Goal: Task Accomplishment & Management: Use online tool/utility

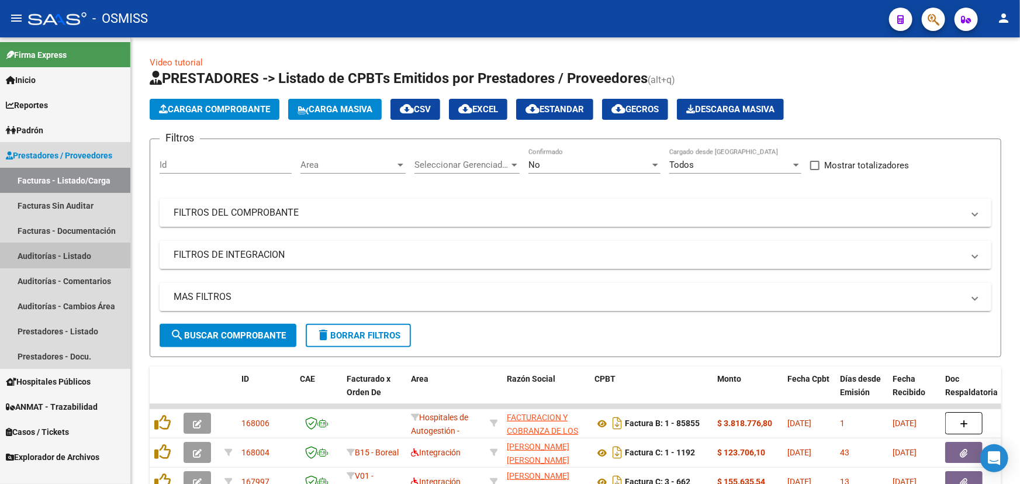
click at [48, 247] on link "Auditorías - Listado" at bounding box center [65, 255] width 130 height 25
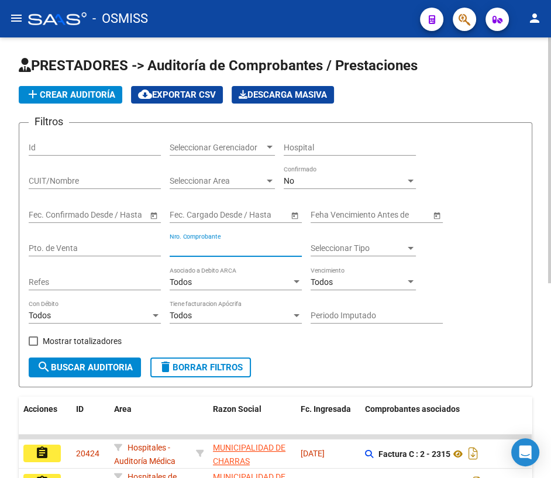
click at [203, 249] on input "Nro. Comprobante" at bounding box center [236, 248] width 132 height 10
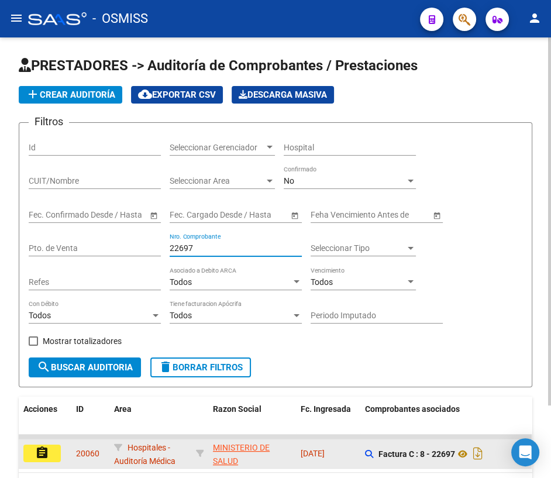
type input "22697"
click at [36, 450] on mat-icon "assignment" at bounding box center [42, 452] width 14 height 14
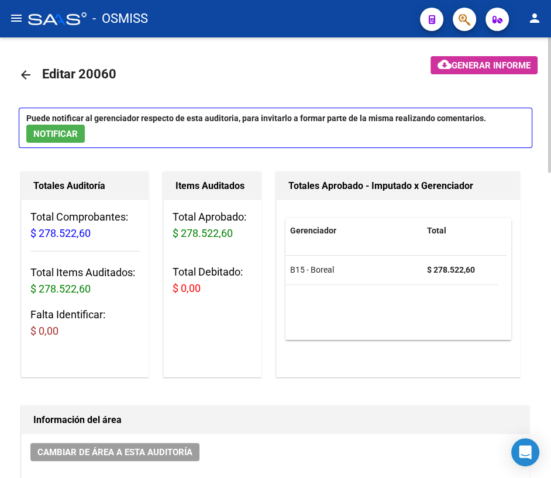
click at [29, 72] on mat-icon "arrow_back" at bounding box center [26, 75] width 14 height 14
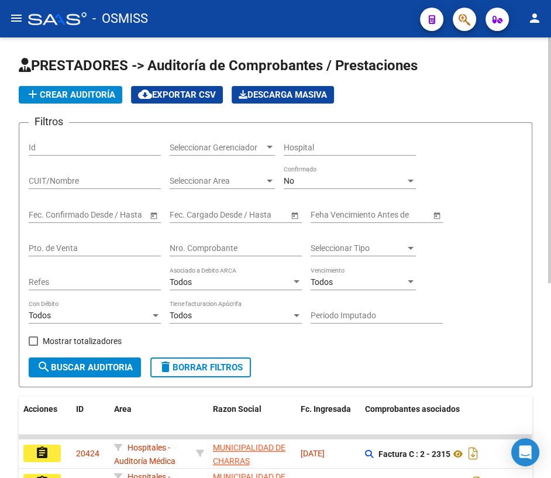
click at [213, 246] on input "Nro. Comprobante" at bounding box center [236, 248] width 132 height 10
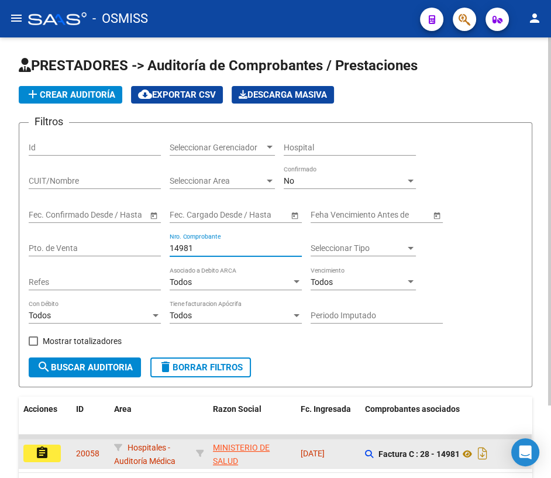
type input "14981"
click at [33, 451] on button "assignment" at bounding box center [41, 453] width 37 height 18
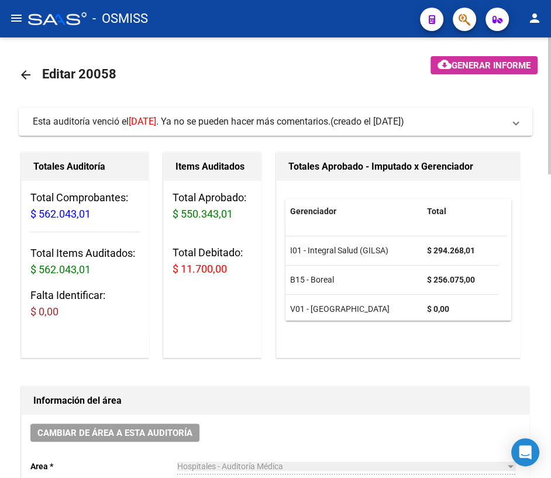
click at [27, 74] on mat-icon "arrow_back" at bounding box center [26, 75] width 14 height 14
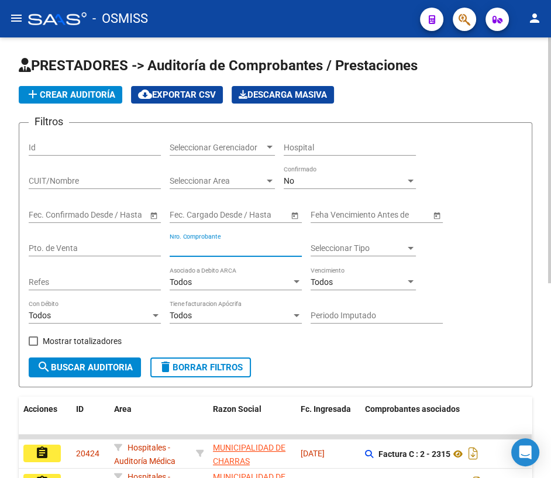
click at [238, 251] on input "Nro. Comprobante" at bounding box center [236, 248] width 132 height 10
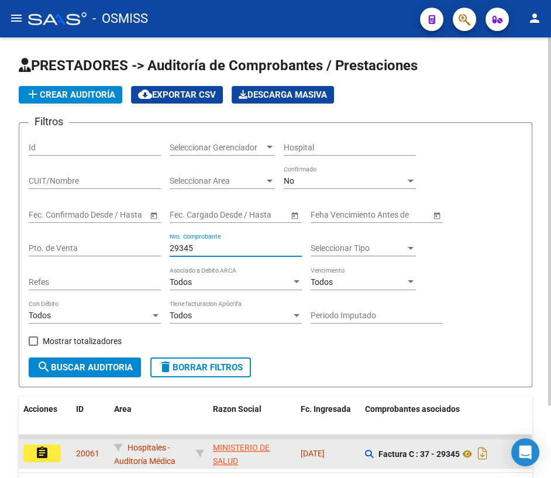
type input "29345"
click at [51, 452] on button "assignment" at bounding box center [41, 453] width 37 height 18
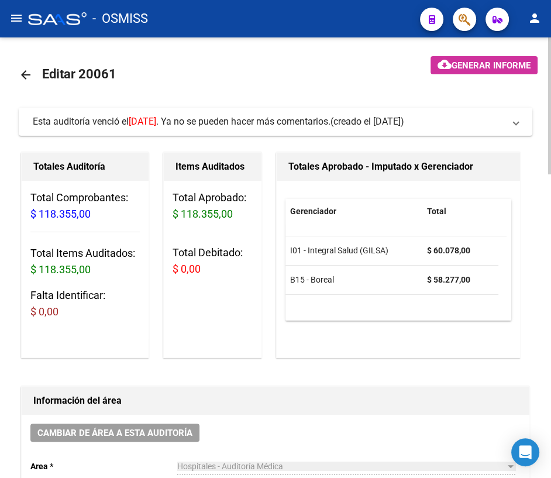
click at [20, 76] on mat-icon "arrow_back" at bounding box center [26, 75] width 14 height 14
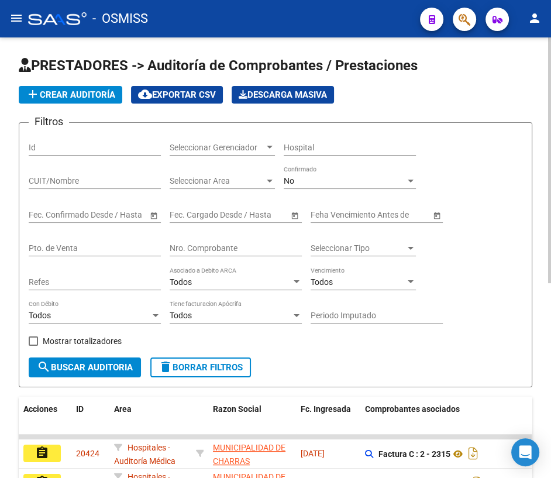
click at [175, 251] on input "Nro. Comprobante" at bounding box center [236, 248] width 132 height 10
type input "2"
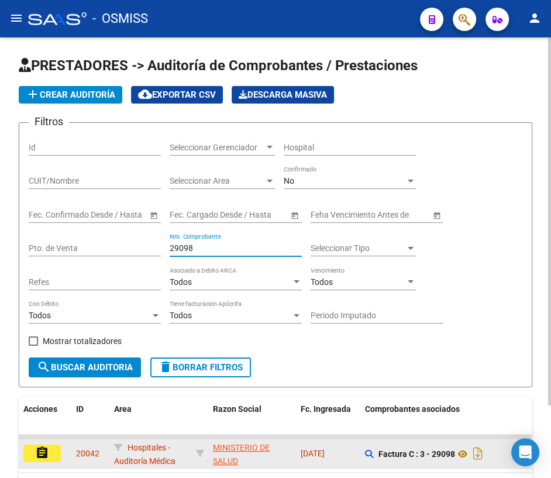
type input "29098"
click at [51, 448] on button "assignment" at bounding box center [41, 453] width 37 height 18
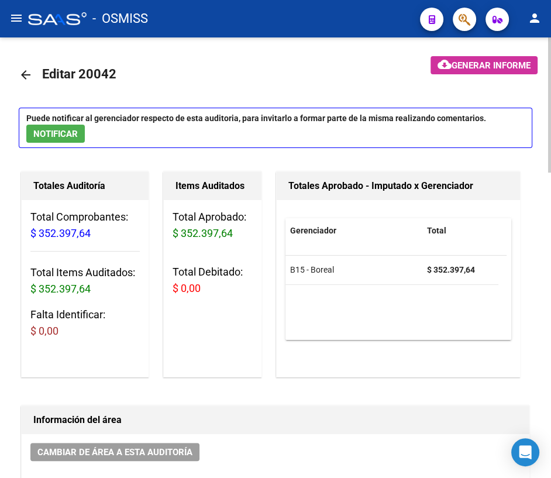
click at [28, 77] on mat-icon "arrow_back" at bounding box center [26, 75] width 14 height 14
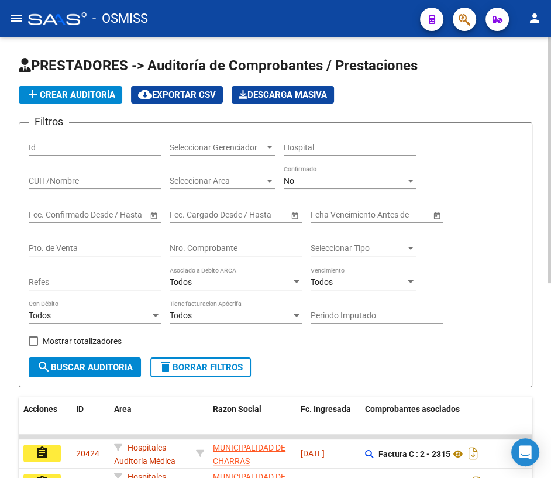
click at [211, 243] on input "Nro. Comprobante" at bounding box center [236, 248] width 132 height 10
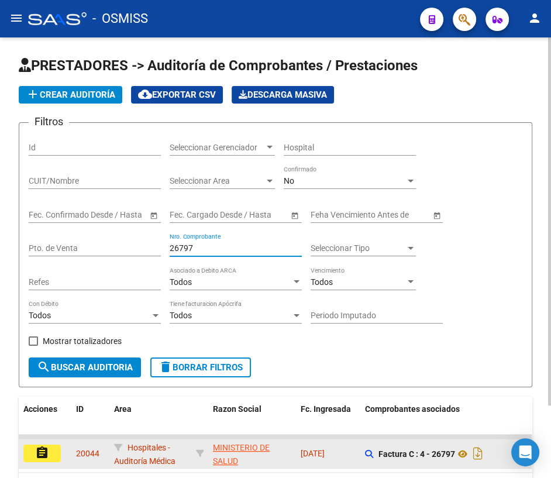
type input "26797"
click at [50, 450] on button "assignment" at bounding box center [41, 453] width 37 height 18
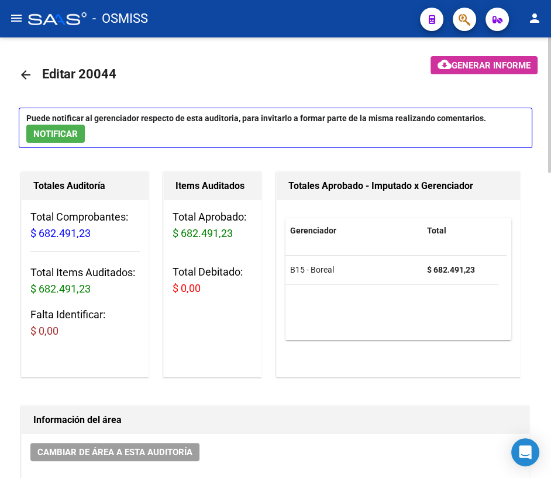
click at [26, 72] on mat-icon "arrow_back" at bounding box center [26, 75] width 14 height 14
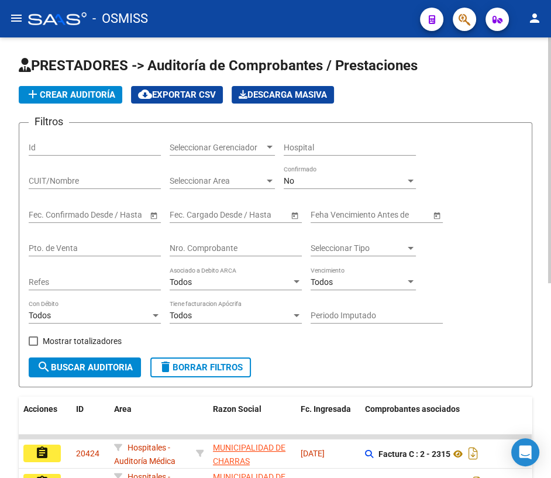
click at [217, 244] on input "Nro. Comprobante" at bounding box center [236, 248] width 132 height 10
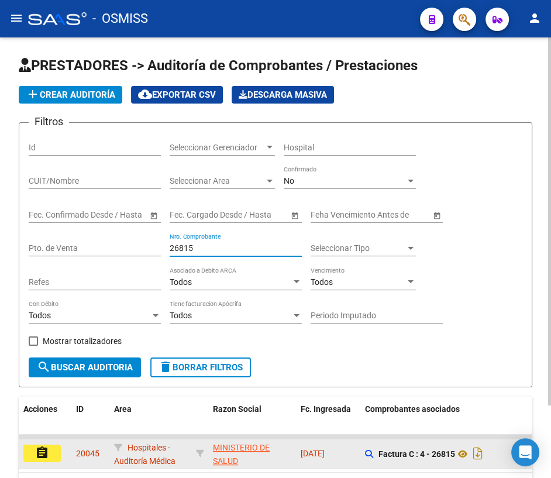
type input "26815"
click at [37, 456] on mat-icon "assignment" at bounding box center [42, 452] width 14 height 14
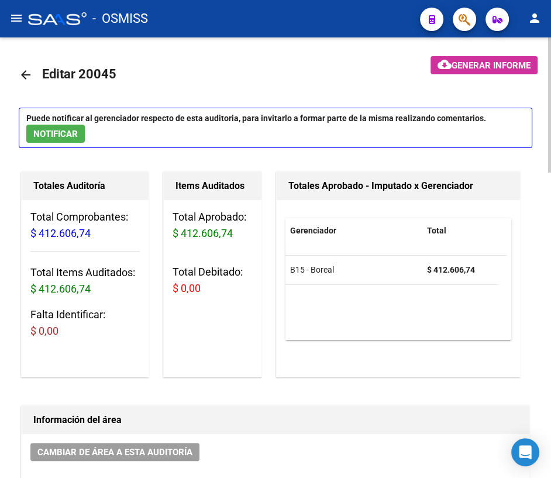
click at [29, 74] on mat-icon "arrow_back" at bounding box center [26, 75] width 14 height 14
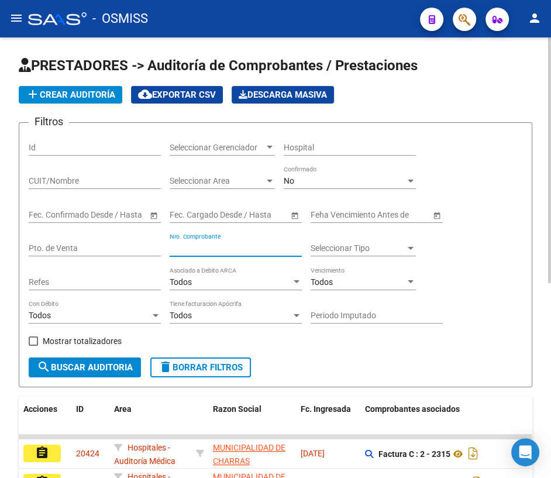
click at [195, 243] on input "Nro. Comprobante" at bounding box center [236, 248] width 132 height 10
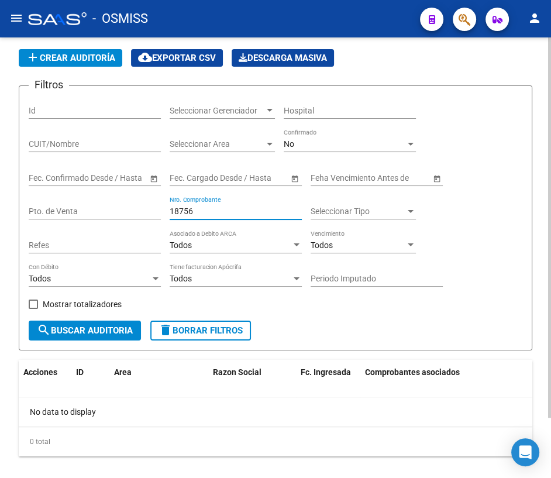
scroll to position [53, 0]
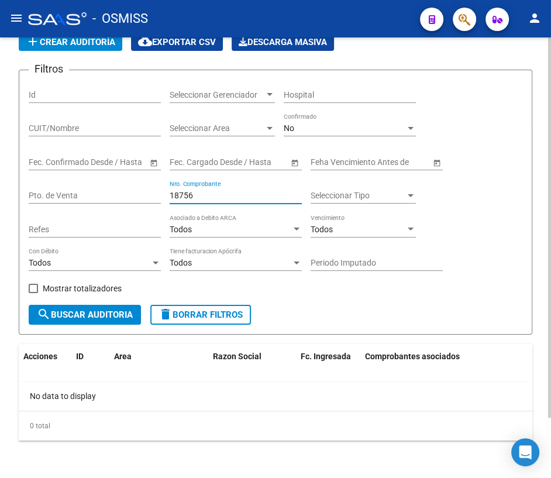
type input "18756"
click at [118, 309] on span "search Buscar Auditoria" at bounding box center [85, 314] width 96 height 11
click at [213, 313] on span "delete Borrar Filtros" at bounding box center [200, 314] width 84 height 11
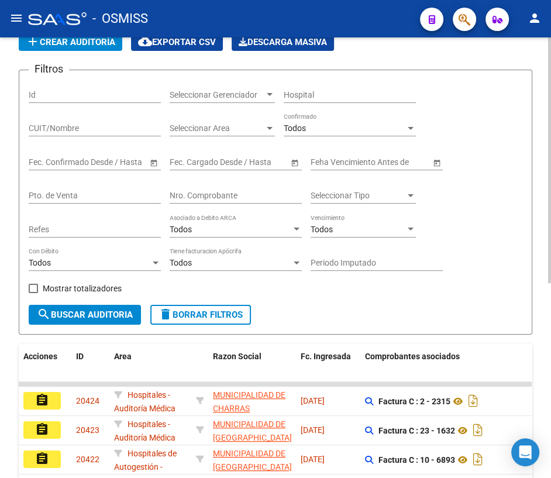
click at [210, 183] on div "Nro. Comprobante" at bounding box center [236, 191] width 132 height 23
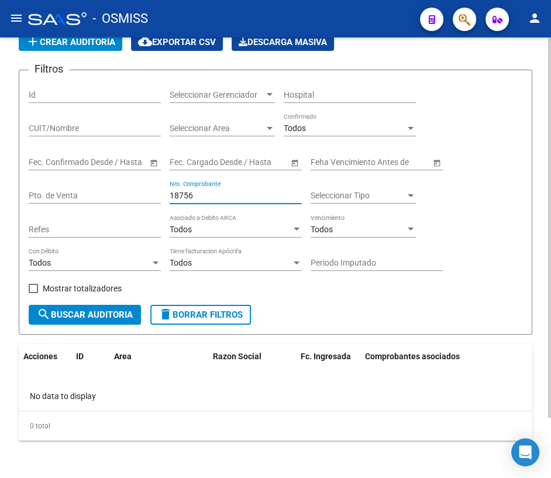
type input "18756"
click at [175, 312] on span "delete Borrar Filtros" at bounding box center [200, 314] width 84 height 11
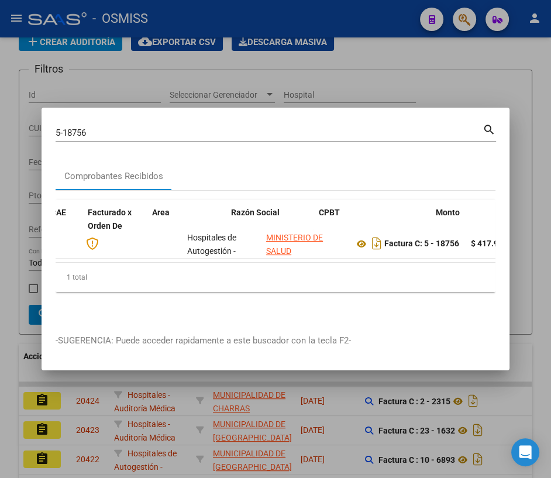
scroll to position [0, 109]
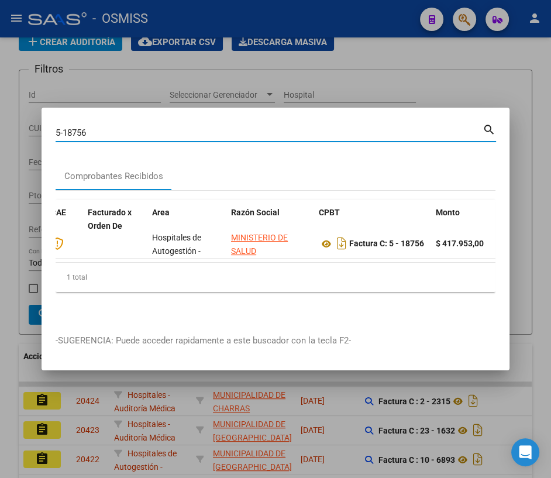
drag, startPoint x: 116, startPoint y: 126, endPoint x: -42, endPoint y: 111, distance: 157.9
click at [0, 111] on html "menu - OSMISS person Firma Express Inicio Calendario SSS Instructivos Contacto …" at bounding box center [275, 239] width 551 height 478
type input "8-22790"
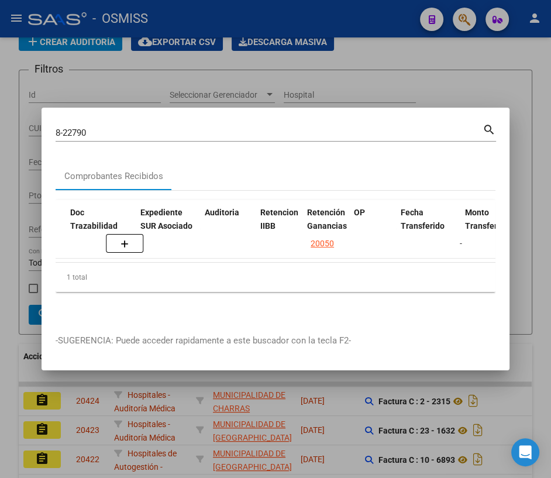
scroll to position [0, 772]
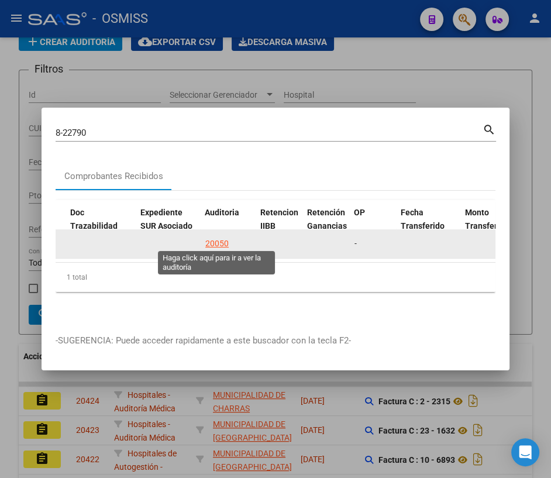
click at [219, 237] on div "20050" at bounding box center [216, 243] width 23 height 13
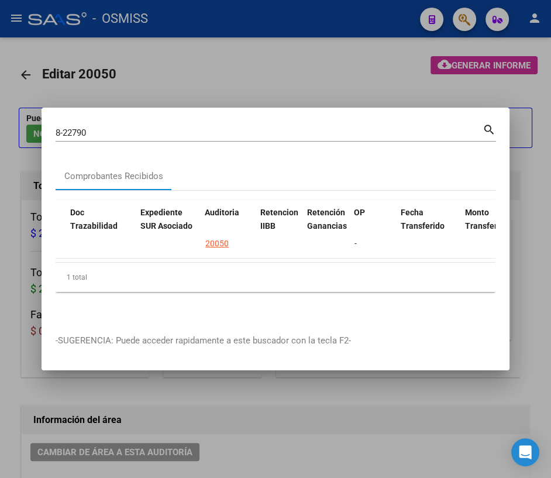
click at [326, 71] on div at bounding box center [275, 239] width 551 height 478
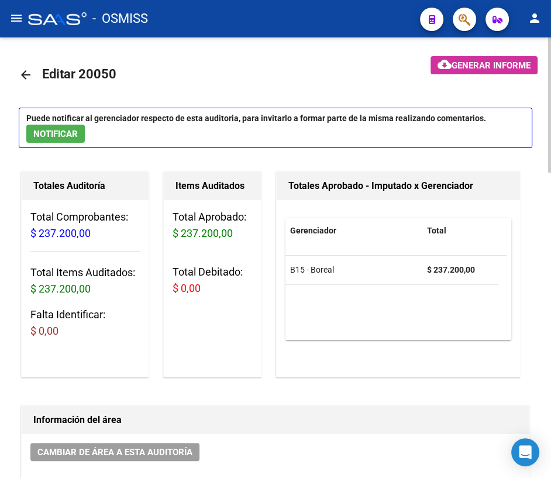
click at [26, 72] on mat-icon "arrow_back" at bounding box center [26, 75] width 14 height 14
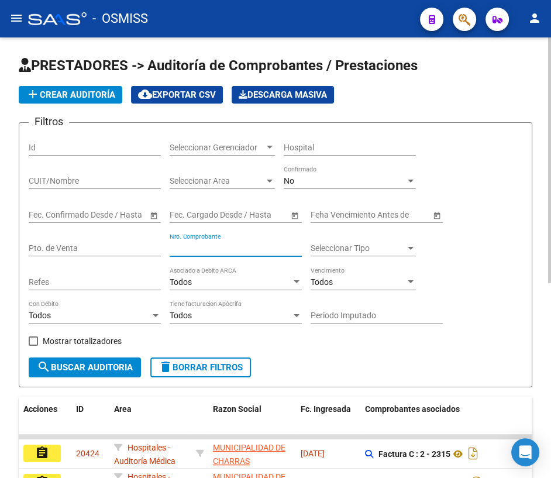
click at [199, 247] on input "Nro. Comprobante" at bounding box center [236, 248] width 132 height 10
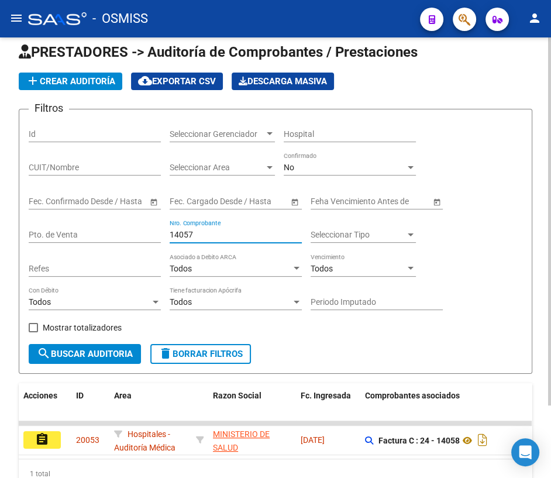
scroll to position [86, 0]
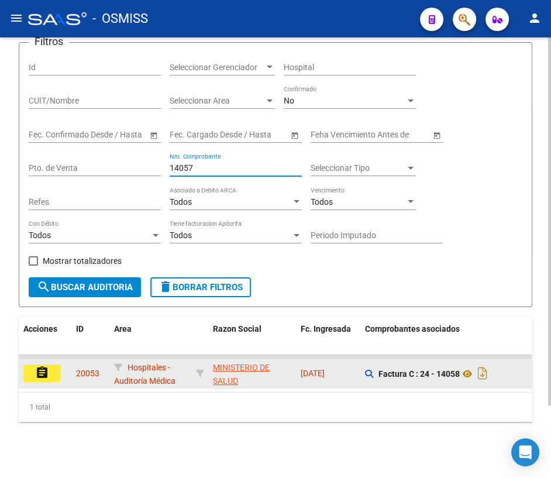
type input "14057"
click at [35, 366] on mat-icon "assignment" at bounding box center [42, 372] width 14 height 14
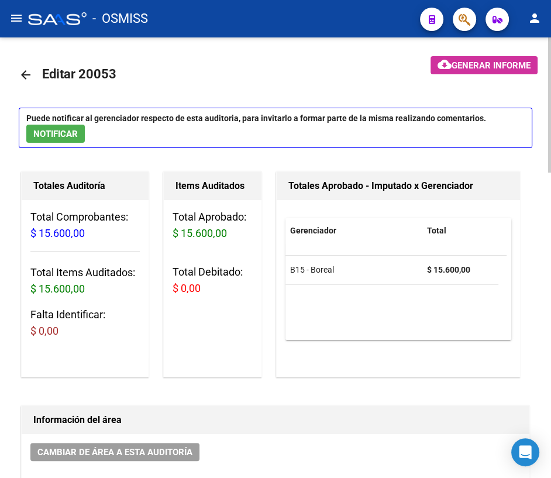
click at [28, 71] on mat-icon "arrow_back" at bounding box center [26, 75] width 14 height 14
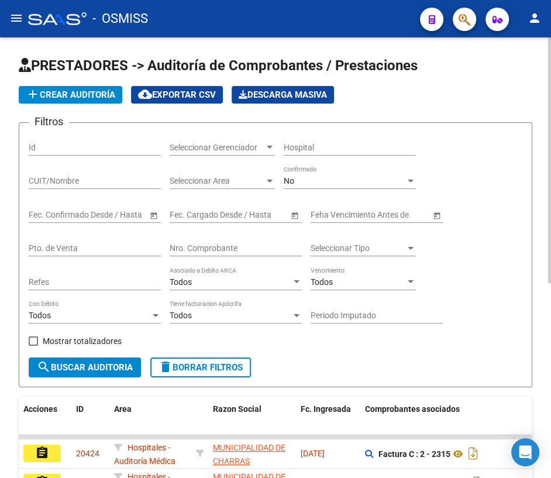
click at [239, 248] on input "Nro. Comprobante" at bounding box center [236, 248] width 132 height 10
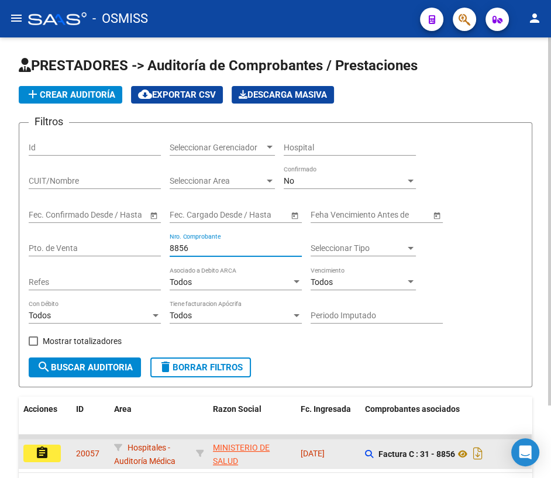
type input "8856"
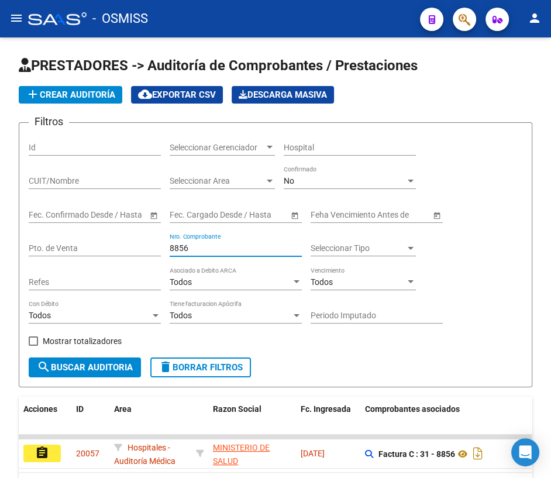
click at [36, 454] on mat-icon "assignment" at bounding box center [42, 452] width 14 height 14
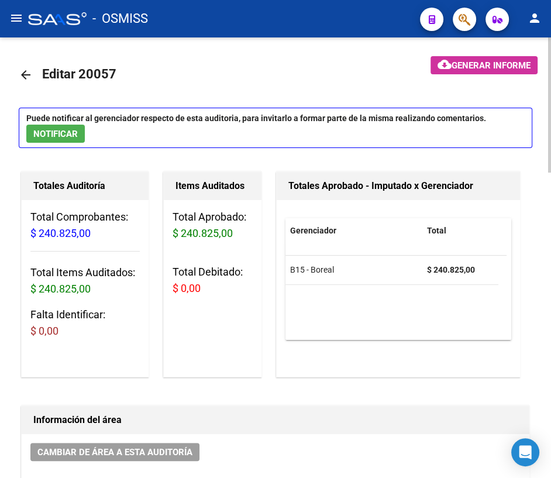
click at [25, 73] on mat-icon "arrow_back" at bounding box center [26, 75] width 14 height 14
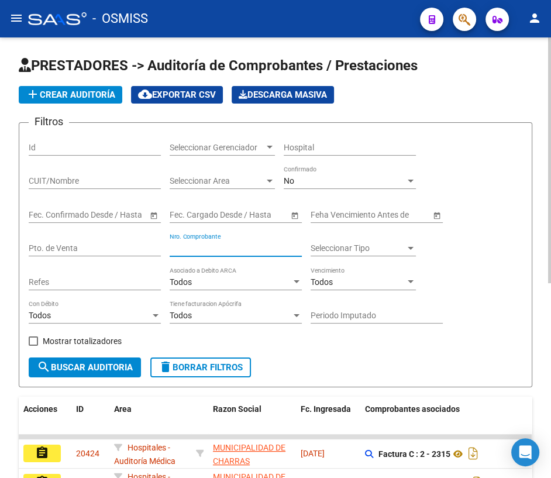
click at [209, 247] on input "Nro. Comprobante" at bounding box center [236, 248] width 132 height 10
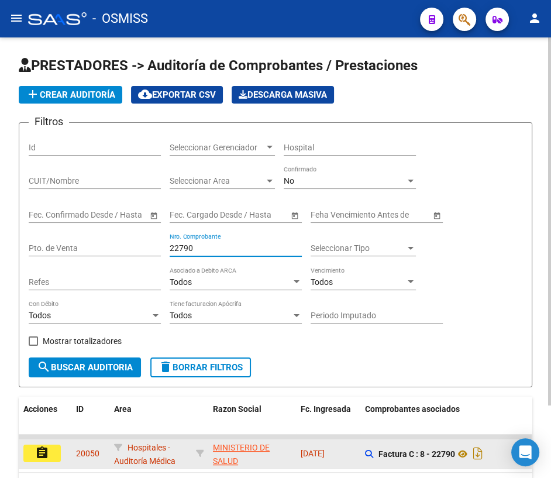
type input "22790"
click at [58, 450] on button "assignment" at bounding box center [41, 453] width 37 height 18
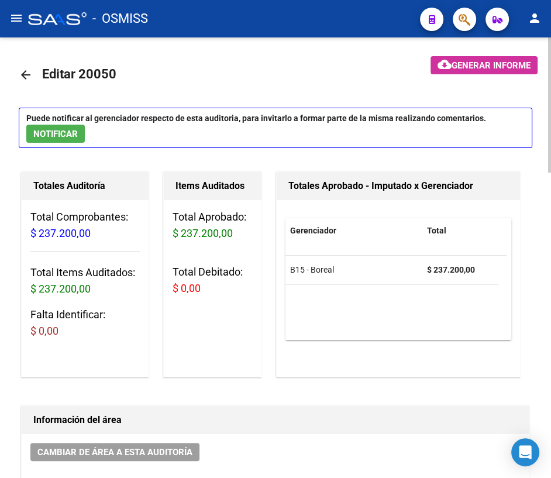
click at [25, 75] on mat-icon "arrow_back" at bounding box center [26, 75] width 14 height 14
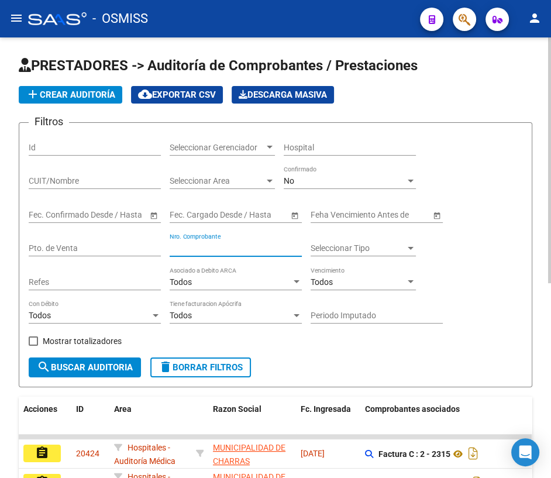
click at [193, 247] on input "Nro. Comprobante" at bounding box center [236, 248] width 132 height 10
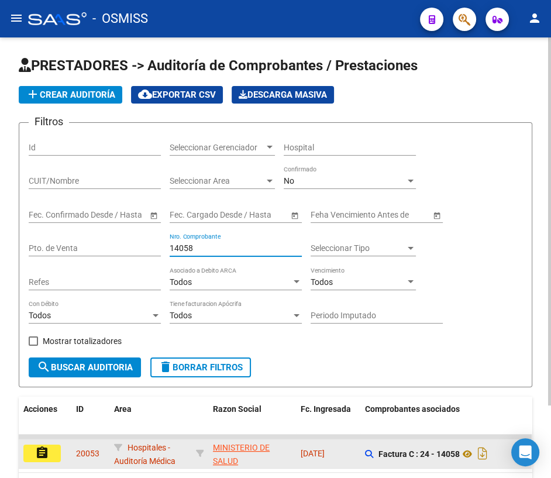
type input "14058"
click at [43, 453] on mat-icon "assignment" at bounding box center [42, 452] width 14 height 14
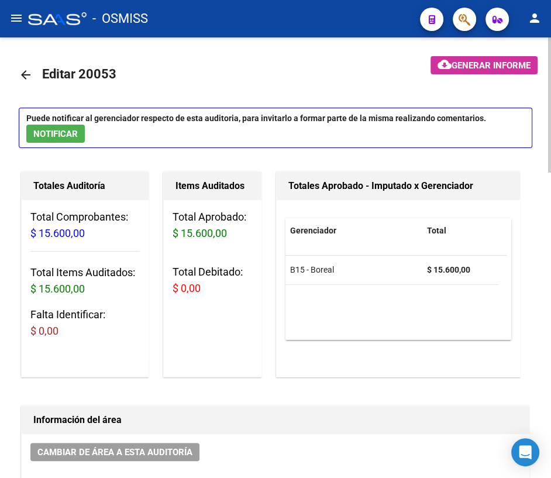
click at [23, 75] on mat-icon "arrow_back" at bounding box center [26, 75] width 14 height 14
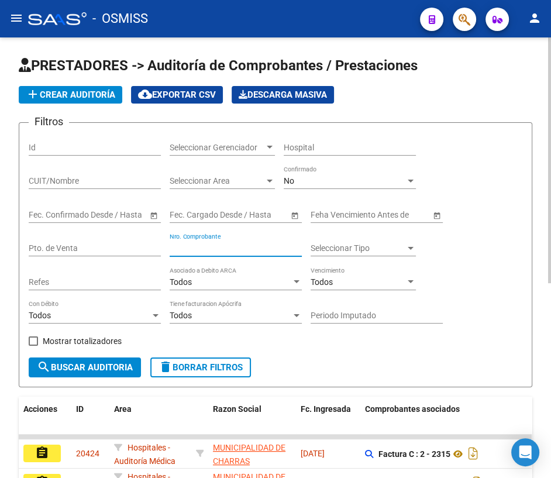
click at [202, 244] on input "Nro. Comprobante" at bounding box center [236, 248] width 132 height 10
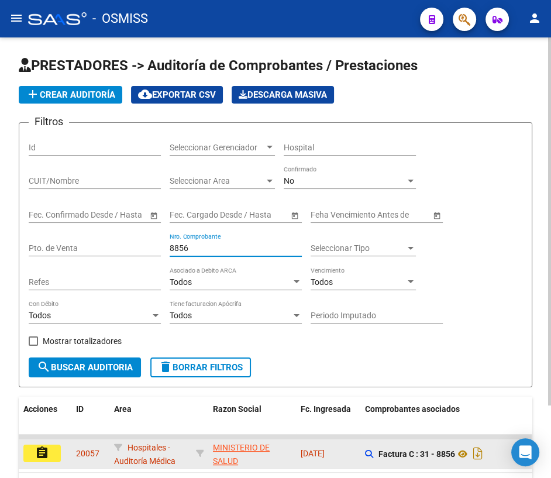
type input "8856"
click at [50, 455] on button "assignment" at bounding box center [41, 453] width 37 height 18
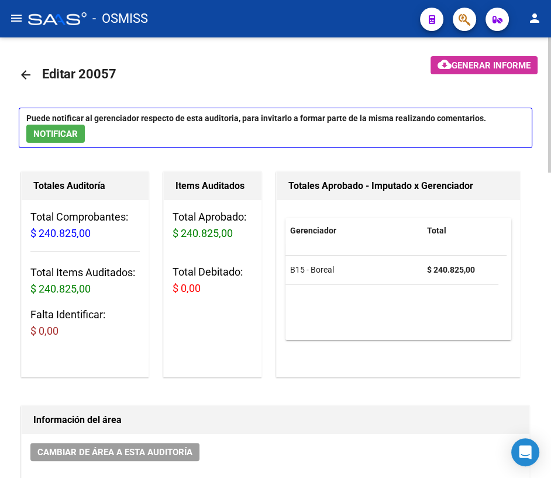
click at [24, 75] on mat-icon "arrow_back" at bounding box center [26, 75] width 14 height 14
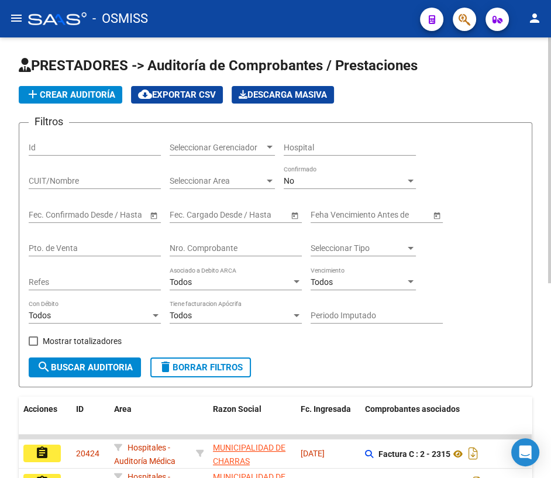
click at [222, 243] on input "Nro. Comprobante" at bounding box center [236, 248] width 132 height 10
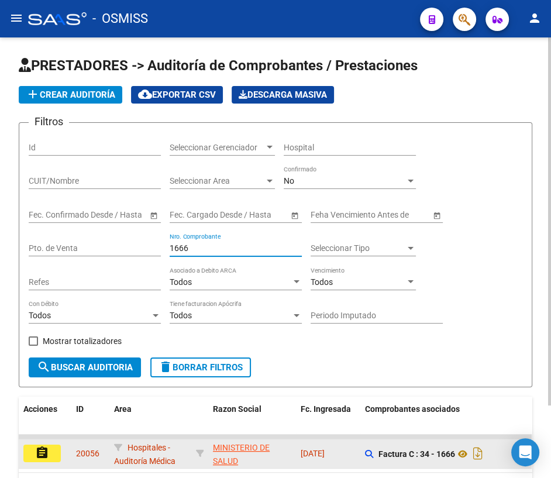
type input "1666"
click at [39, 446] on mat-icon "assignment" at bounding box center [42, 452] width 14 height 14
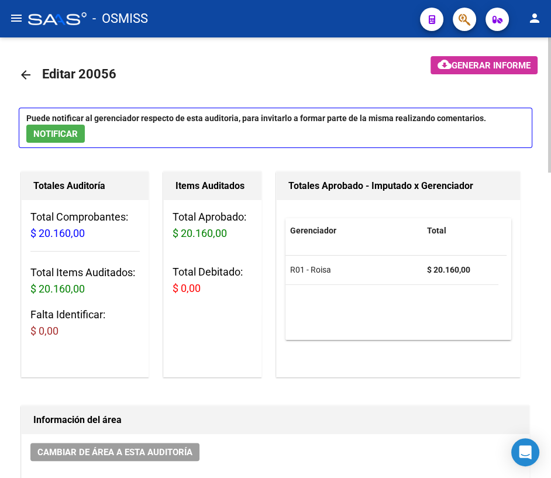
click at [24, 76] on mat-icon "arrow_back" at bounding box center [26, 75] width 14 height 14
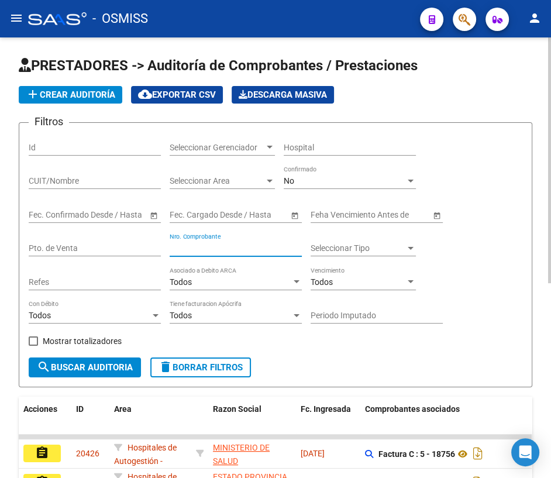
click at [198, 250] on input "Nro. Comprobante" at bounding box center [236, 248] width 132 height 10
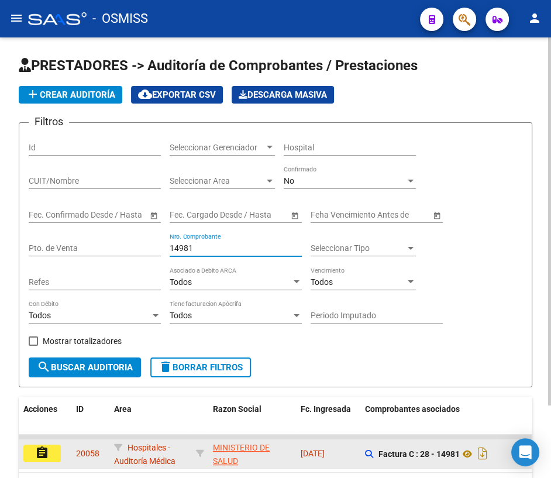
type input "14981"
click at [45, 453] on mat-icon "assignment" at bounding box center [42, 452] width 14 height 14
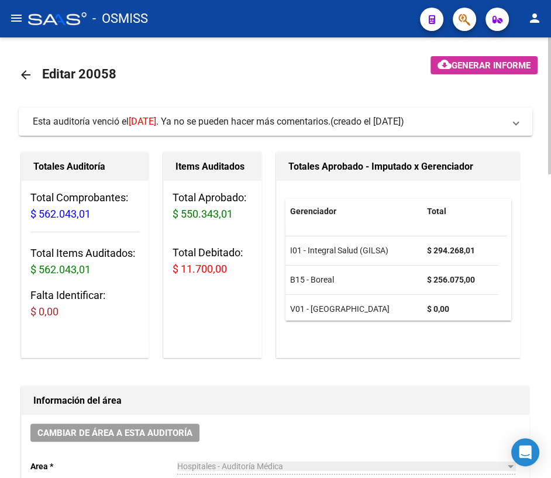
click at [22, 75] on mat-icon "arrow_back" at bounding box center [26, 75] width 14 height 14
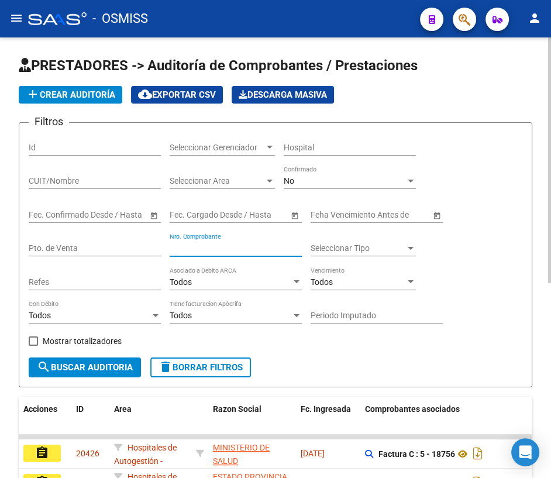
click at [196, 243] on input "Nro. Comprobante" at bounding box center [236, 248] width 132 height 10
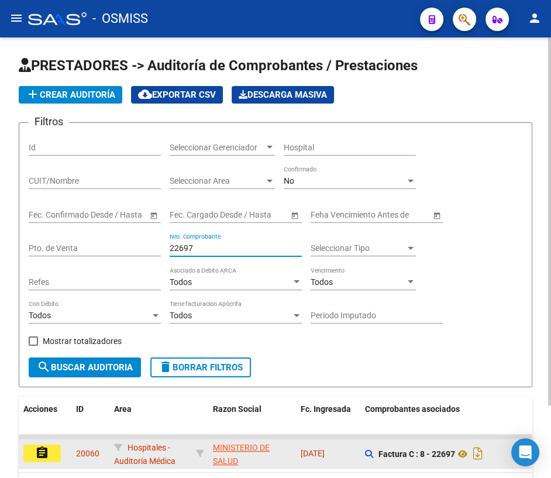
type input "22697"
click at [48, 449] on mat-icon "assignment" at bounding box center [42, 452] width 14 height 14
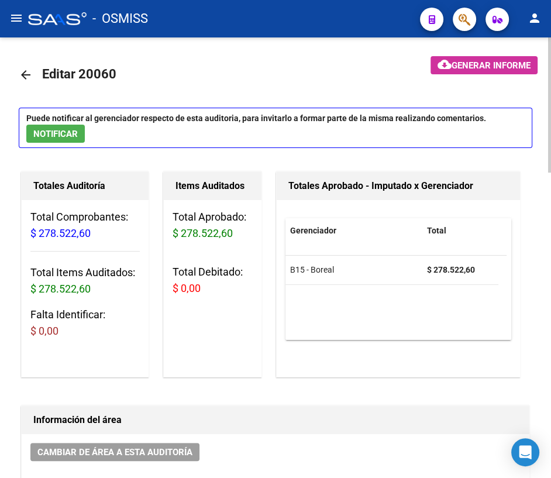
click at [26, 77] on mat-icon "arrow_back" at bounding box center [26, 75] width 14 height 14
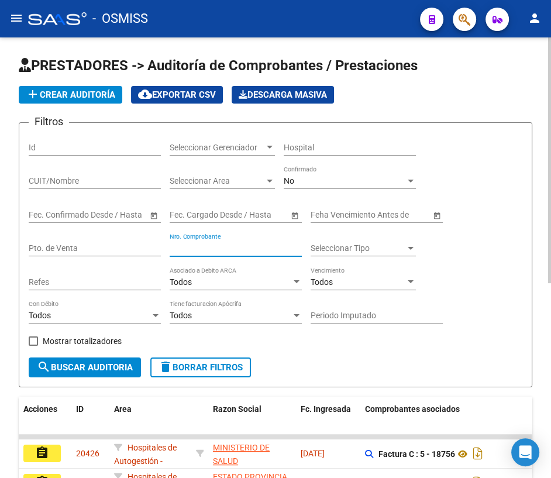
click at [222, 244] on input "Nro. Comprobante" at bounding box center [236, 248] width 132 height 10
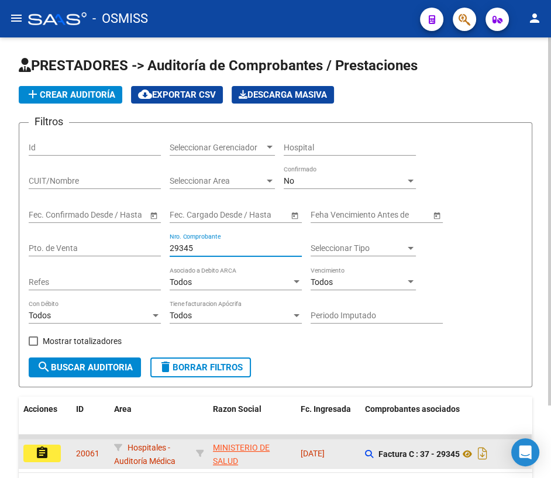
type input "29345"
click at [40, 445] on mat-icon "assignment" at bounding box center [42, 452] width 14 height 14
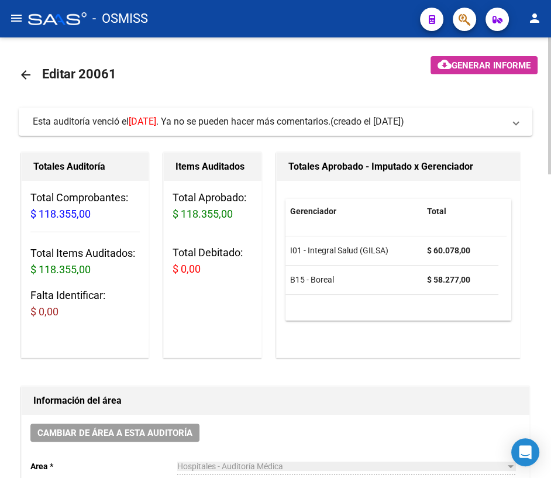
click at [25, 72] on mat-icon "arrow_back" at bounding box center [26, 75] width 14 height 14
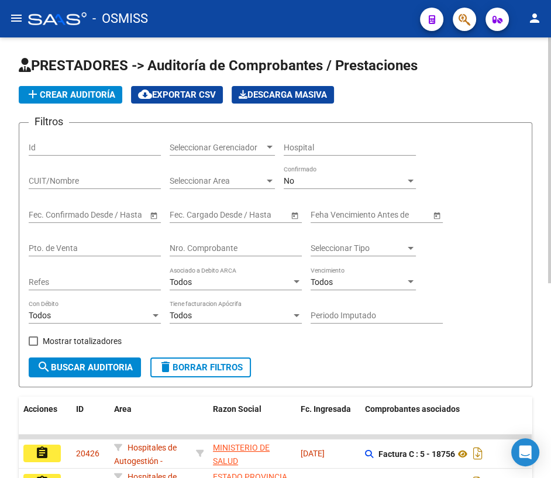
click at [202, 247] on input "Nro. Comprobante" at bounding box center [236, 248] width 132 height 10
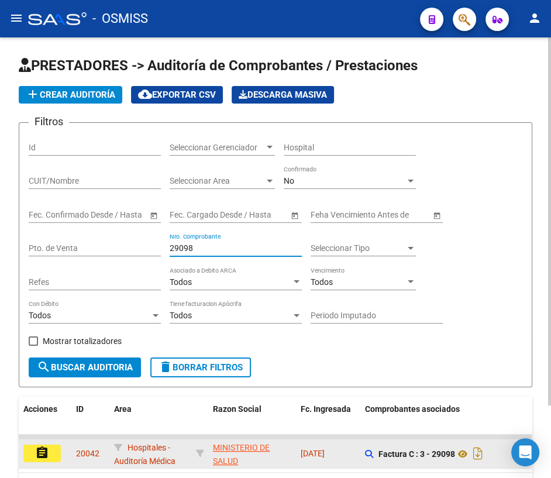
type input "29098"
click at [47, 447] on mat-icon "assignment" at bounding box center [42, 452] width 14 height 14
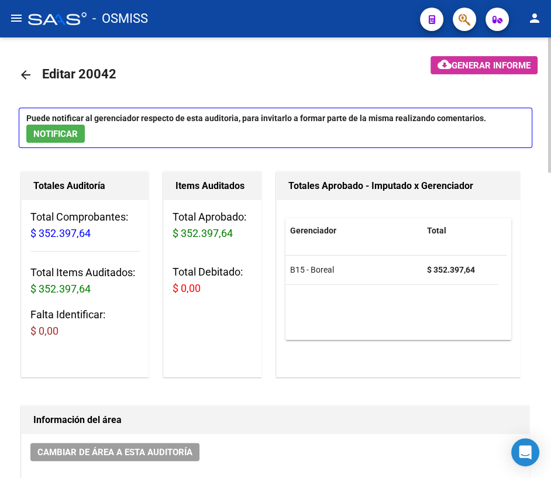
click at [26, 72] on mat-icon "arrow_back" at bounding box center [26, 75] width 14 height 14
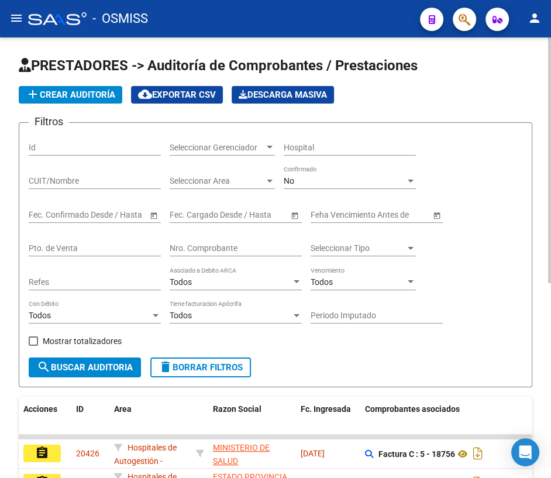
click at [205, 240] on div "Nro. Comprobante" at bounding box center [236, 244] width 132 height 23
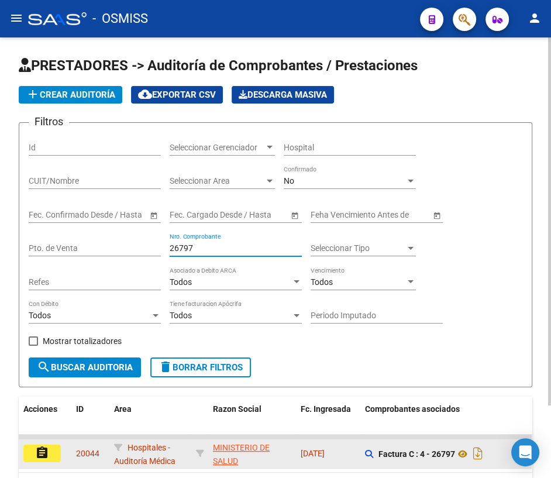
type input "26797"
click at [41, 452] on mat-icon "assignment" at bounding box center [42, 452] width 14 height 14
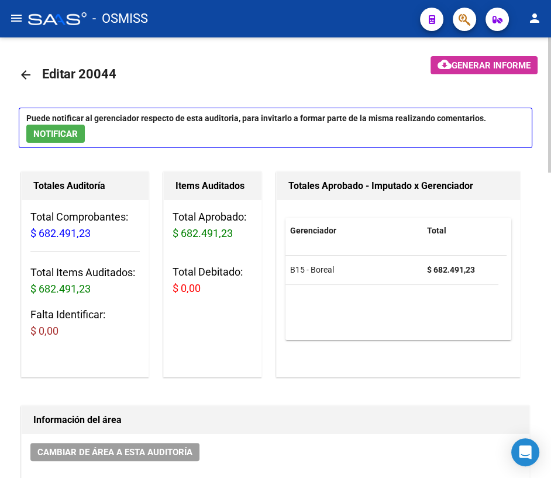
click at [29, 74] on mat-icon "arrow_back" at bounding box center [26, 75] width 14 height 14
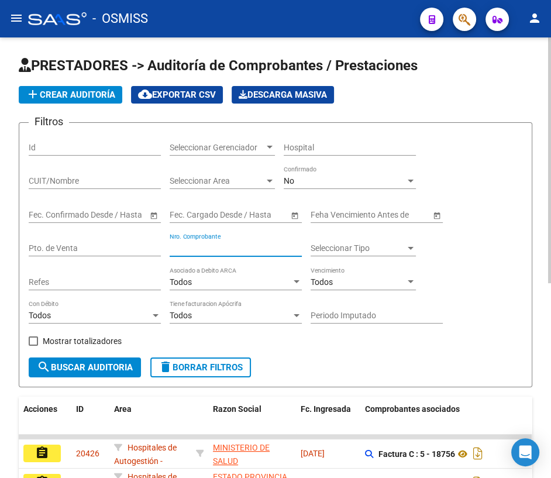
click at [214, 246] on input "Nro. Comprobante" at bounding box center [236, 248] width 132 height 10
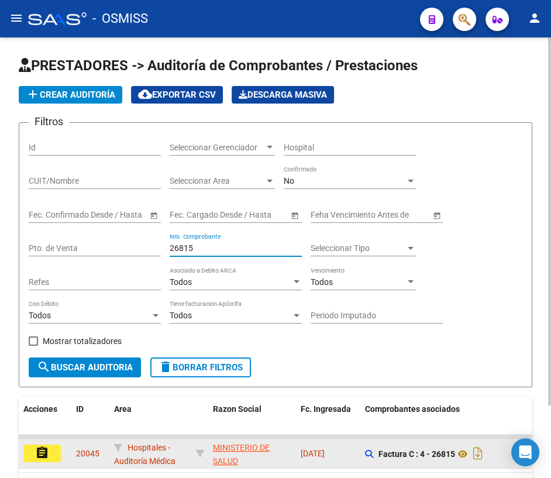
type input "26815"
click at [42, 451] on mat-icon "assignment" at bounding box center [42, 452] width 14 height 14
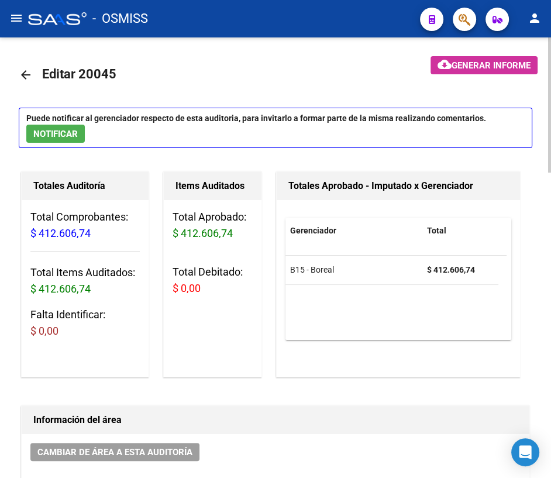
click at [25, 75] on mat-icon "arrow_back" at bounding box center [26, 75] width 14 height 14
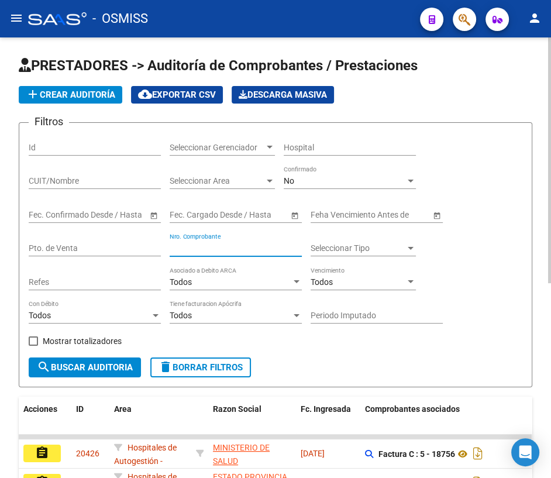
click at [197, 250] on input "Nro. Comprobante" at bounding box center [236, 248] width 132 height 10
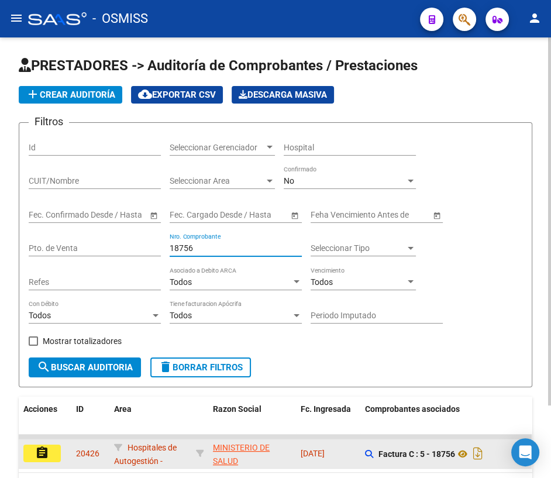
type input "18756"
click at [41, 451] on mat-icon "assignment" at bounding box center [42, 452] width 14 height 14
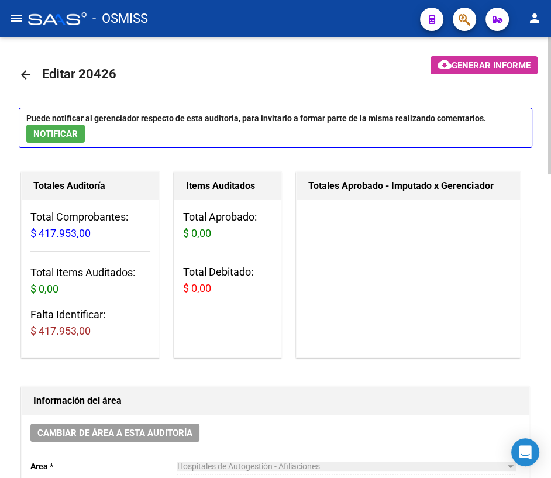
click at [25, 78] on mat-icon "arrow_back" at bounding box center [26, 75] width 14 height 14
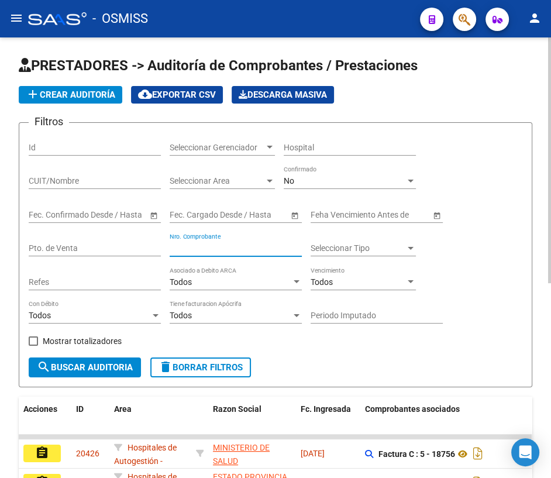
click at [205, 246] on input "Nro. Comprobante" at bounding box center [236, 248] width 132 height 10
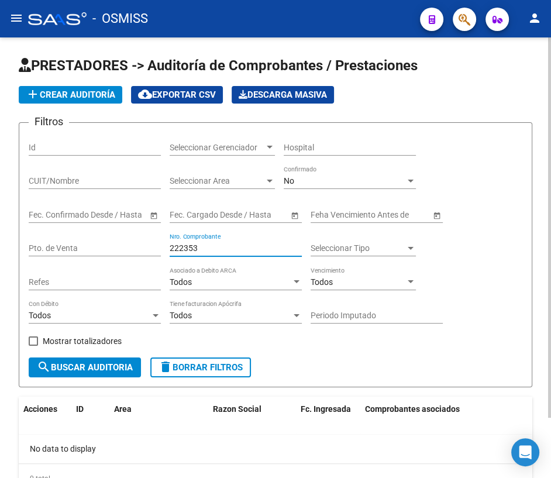
click at [182, 246] on input "222353" at bounding box center [236, 248] width 132 height 10
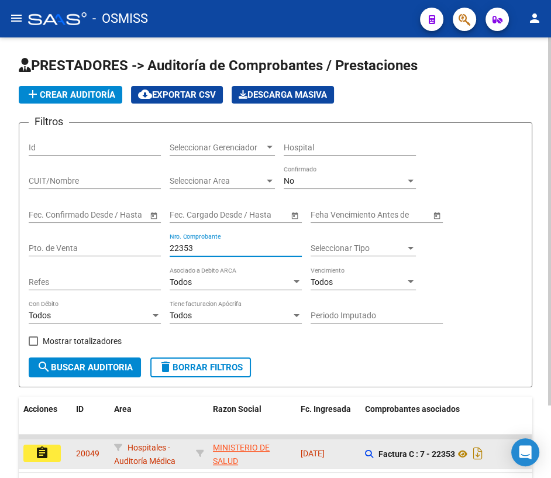
type input "22353"
click at [53, 452] on button "assignment" at bounding box center [41, 453] width 37 height 18
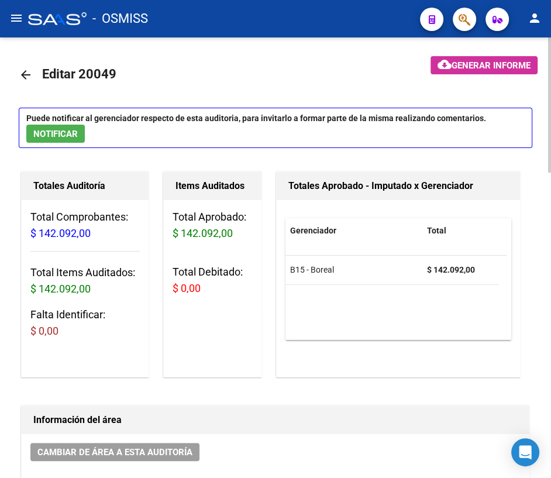
click at [27, 74] on mat-icon "arrow_back" at bounding box center [26, 75] width 14 height 14
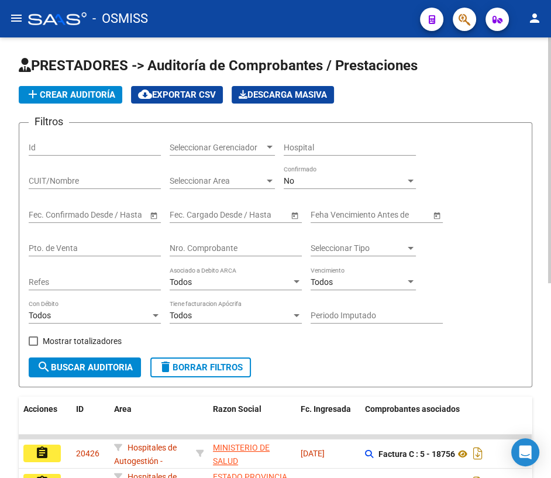
click at [194, 247] on input "Nro. Comprobante" at bounding box center [236, 248] width 132 height 10
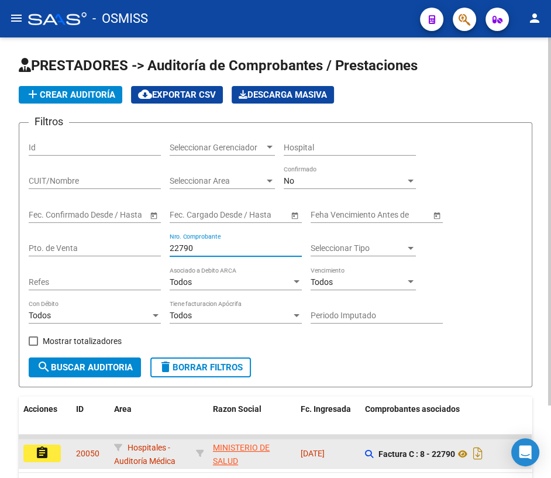
type input "22790"
click at [48, 452] on mat-icon "assignment" at bounding box center [42, 452] width 14 height 14
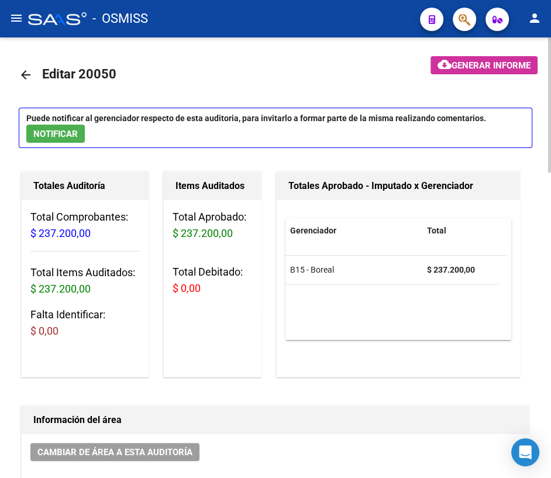
click at [25, 75] on mat-icon "arrow_back" at bounding box center [26, 75] width 14 height 14
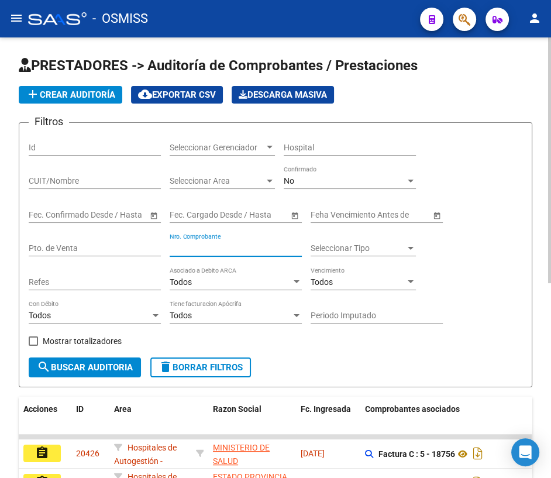
click at [191, 246] on input "Nro. Comprobante" at bounding box center [236, 248] width 132 height 10
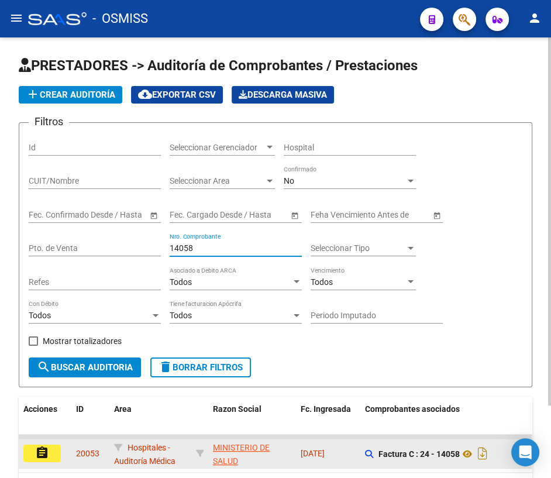
type input "14058"
click at [35, 455] on mat-icon "assignment" at bounding box center [42, 452] width 14 height 14
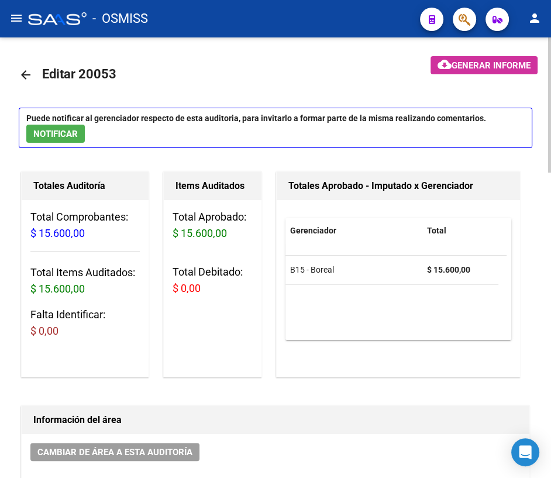
click at [27, 76] on mat-icon "arrow_back" at bounding box center [26, 75] width 14 height 14
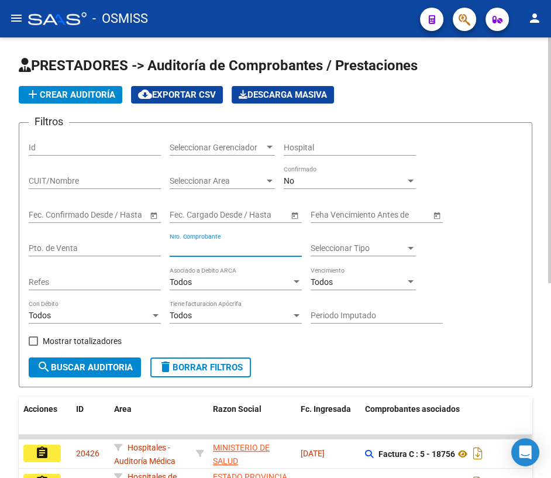
click at [214, 246] on input "Nro. Comprobante" at bounding box center [236, 248] width 132 height 10
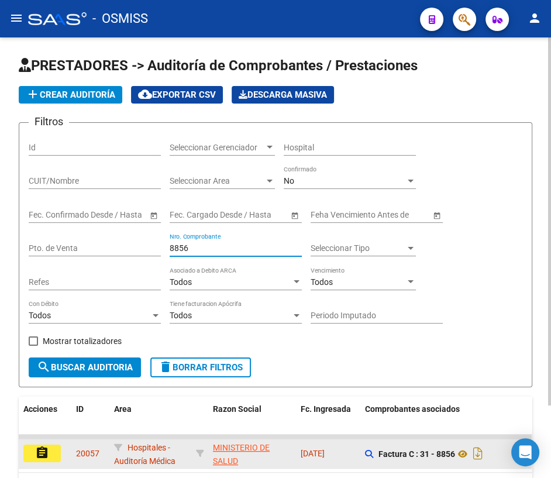
type input "8856"
click at [49, 448] on mat-icon "assignment" at bounding box center [42, 452] width 14 height 14
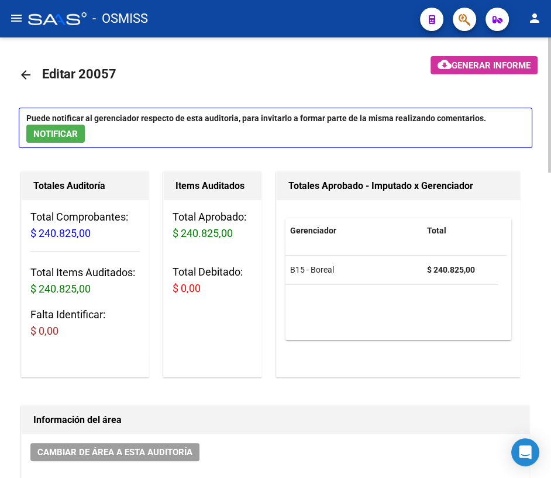
click at [26, 76] on mat-icon "arrow_back" at bounding box center [26, 75] width 14 height 14
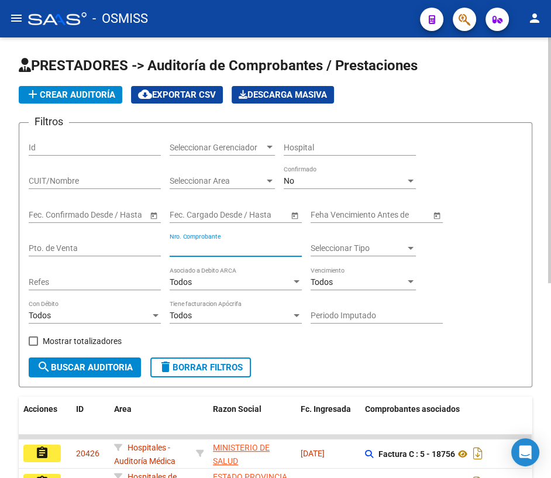
click at [198, 248] on input "Nro. Comprobante" at bounding box center [236, 248] width 132 height 10
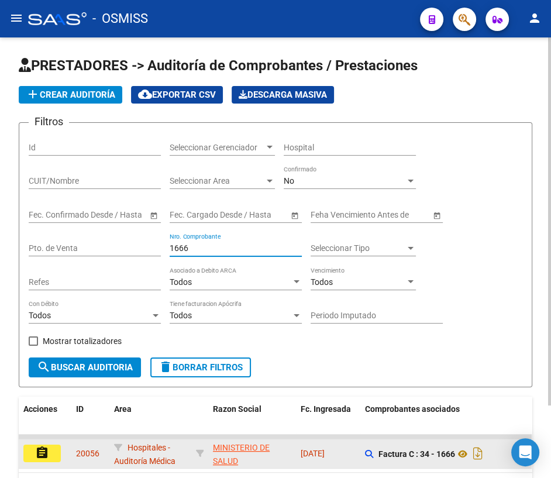
type input "1666"
click at [48, 447] on mat-icon "assignment" at bounding box center [42, 452] width 14 height 14
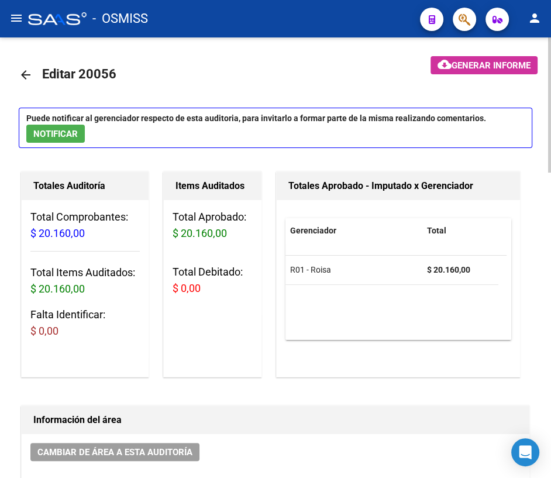
click at [26, 68] on mat-icon "arrow_back" at bounding box center [26, 75] width 14 height 14
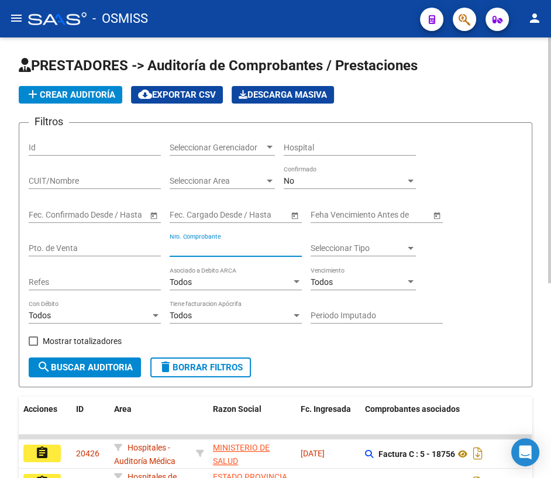
click at [186, 247] on input "Nro. Comprobante" at bounding box center [236, 248] width 132 height 10
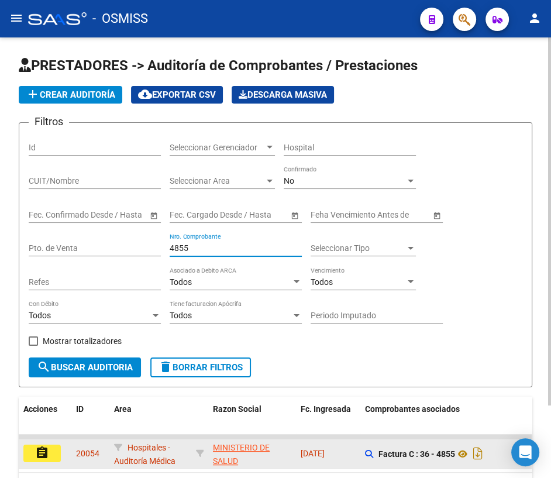
type input "4855"
click at [49, 454] on mat-icon "assignment" at bounding box center [42, 452] width 14 height 14
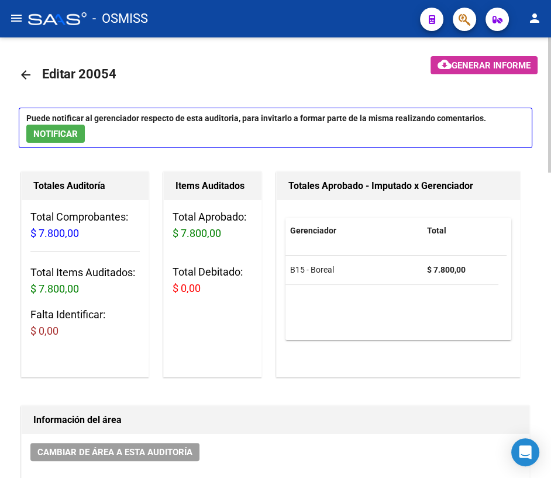
click at [29, 73] on mat-icon "arrow_back" at bounding box center [26, 75] width 14 height 14
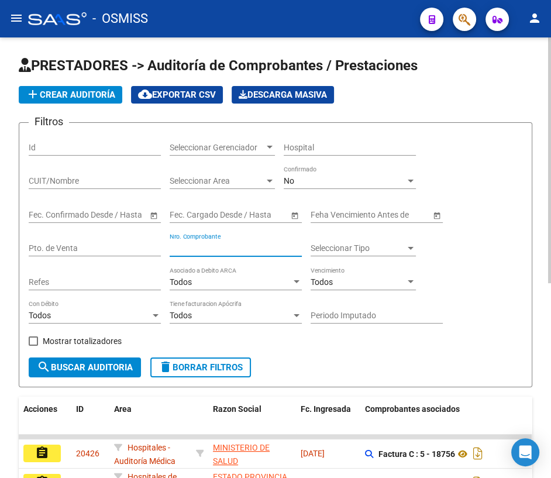
click at [201, 244] on input "Nro. Comprobante" at bounding box center [236, 248] width 132 height 10
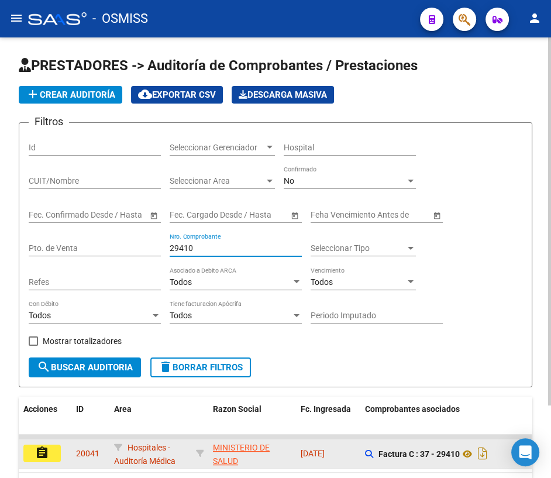
type input "29410"
click at [32, 454] on button "assignment" at bounding box center [41, 453] width 37 height 18
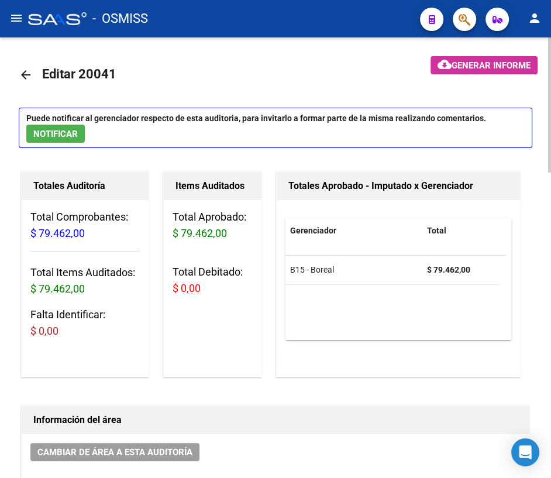
click at [27, 72] on mat-icon "arrow_back" at bounding box center [26, 75] width 14 height 14
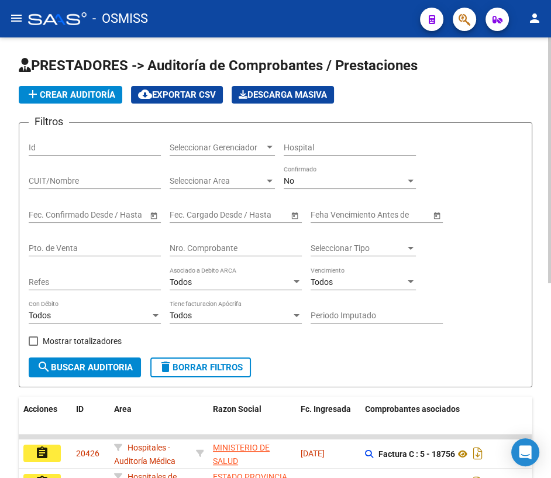
click at [239, 247] on input "Nro. Comprobante" at bounding box center [236, 248] width 132 height 10
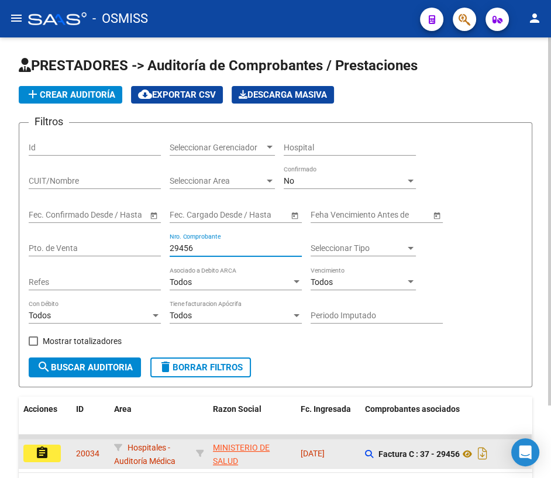
type input "29456"
click at [44, 451] on mat-icon "assignment" at bounding box center [42, 452] width 14 height 14
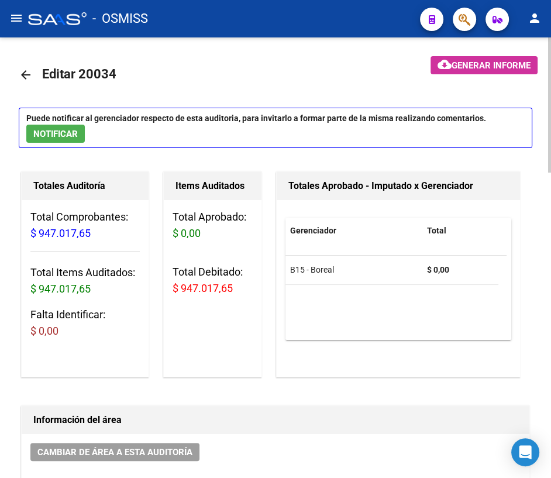
click at [26, 71] on mat-icon "arrow_back" at bounding box center [26, 75] width 14 height 14
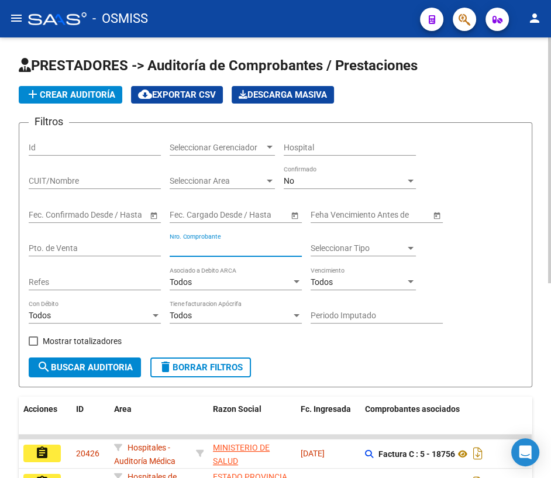
click at [199, 244] on input "Nro. Comprobante" at bounding box center [236, 248] width 132 height 10
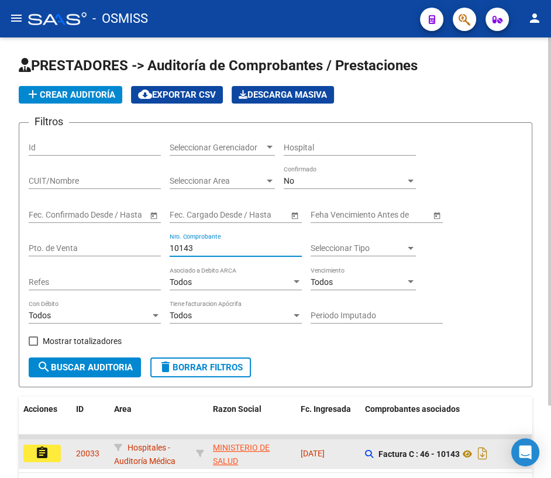
type input "10143"
click at [43, 451] on mat-icon "assignment" at bounding box center [42, 452] width 14 height 14
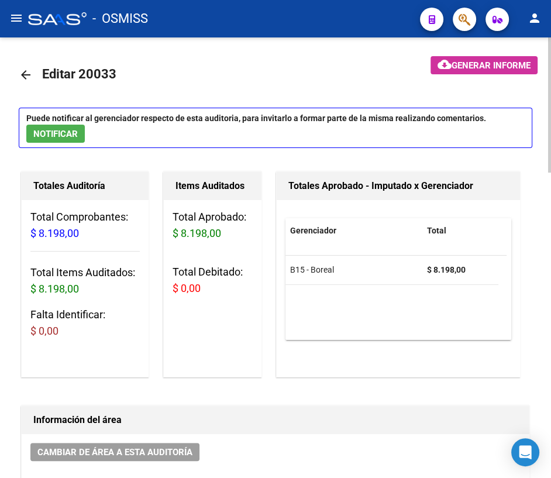
click at [25, 73] on mat-icon "arrow_back" at bounding box center [26, 75] width 14 height 14
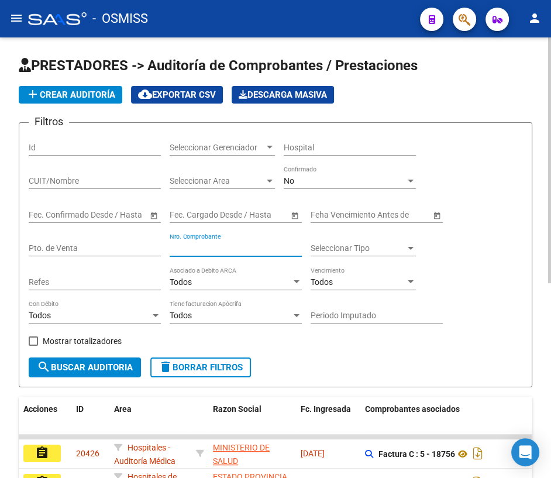
click at [205, 249] on input "Nro. Comprobante" at bounding box center [236, 248] width 132 height 10
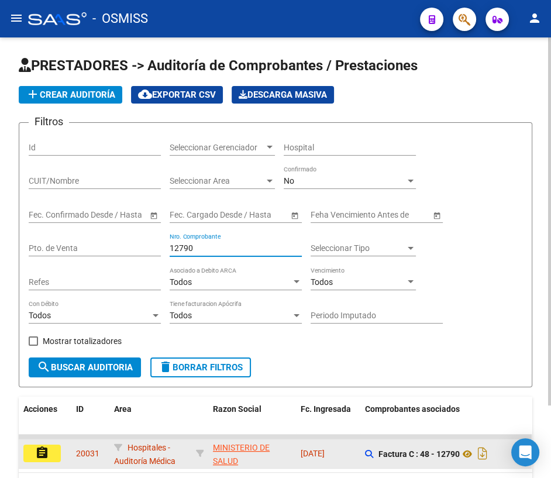
type input "12790"
click at [46, 455] on mat-icon "assignment" at bounding box center [42, 452] width 14 height 14
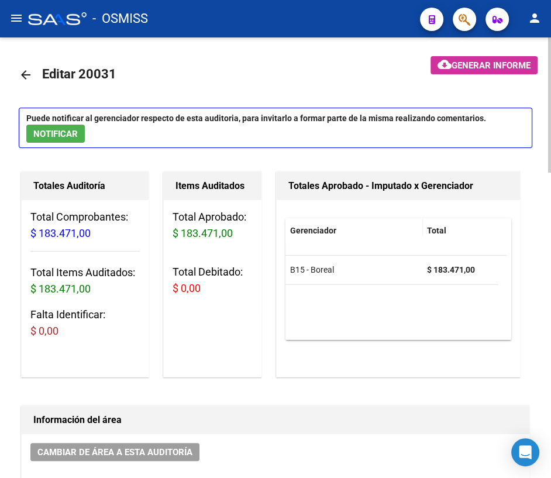
click at [27, 76] on mat-icon "arrow_back" at bounding box center [26, 75] width 14 height 14
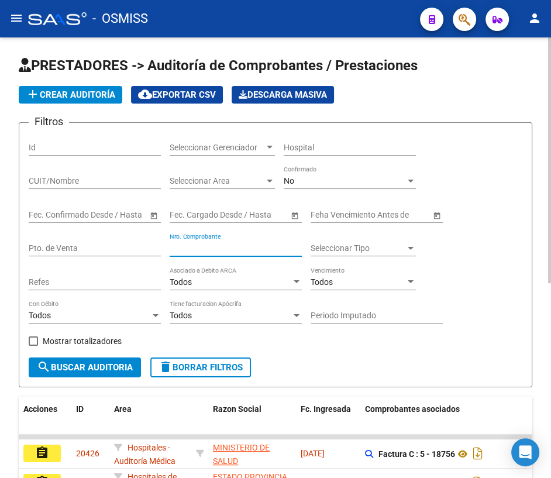
click at [226, 246] on input "Nro. Comprobante" at bounding box center [236, 248] width 132 height 10
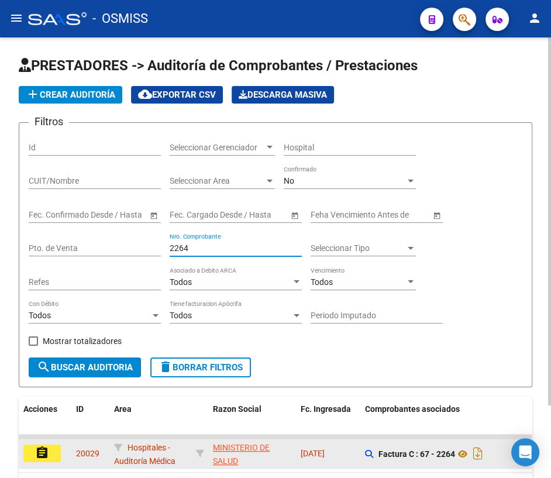
type input "2264"
click at [45, 450] on mat-icon "assignment" at bounding box center [42, 452] width 14 height 14
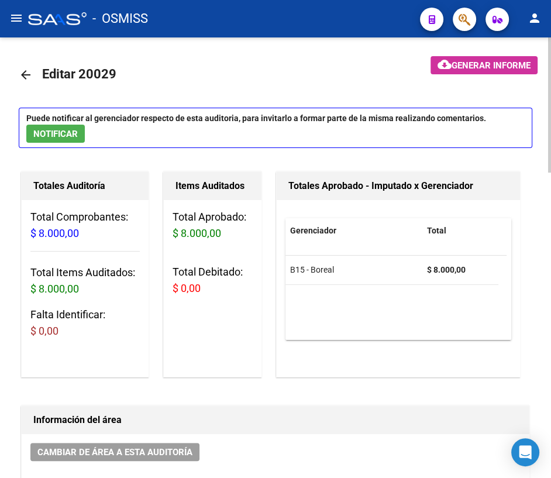
click at [27, 72] on mat-icon "arrow_back" at bounding box center [26, 75] width 14 height 14
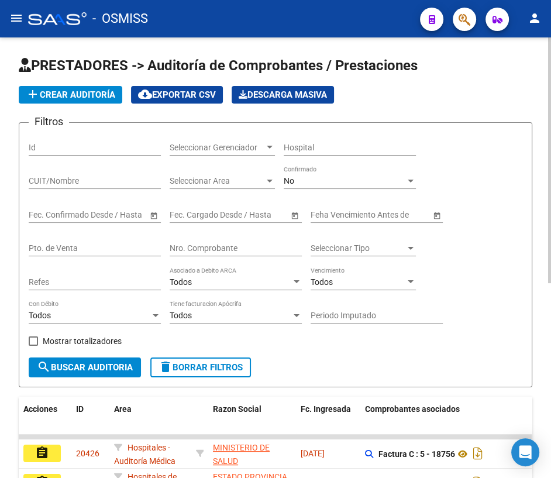
click at [196, 252] on div "Nro. Comprobante" at bounding box center [236, 244] width 132 height 23
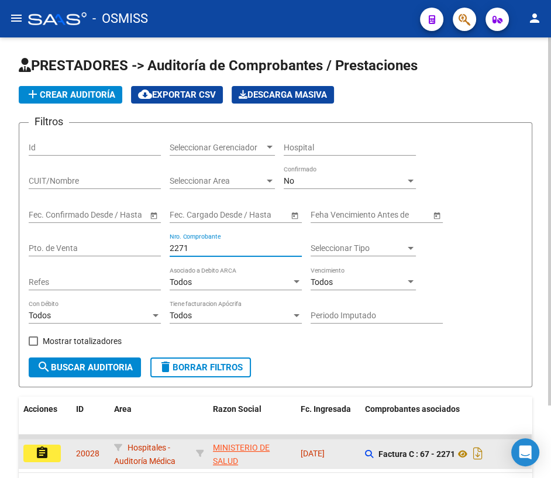
type input "2271"
click at [42, 451] on mat-icon "assignment" at bounding box center [42, 452] width 14 height 14
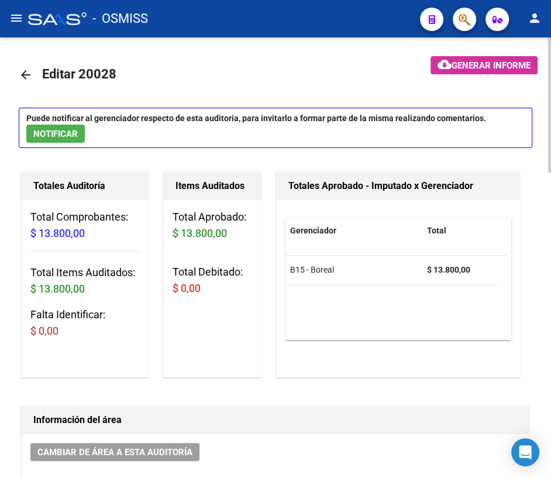
click at [29, 76] on mat-icon "arrow_back" at bounding box center [26, 75] width 14 height 14
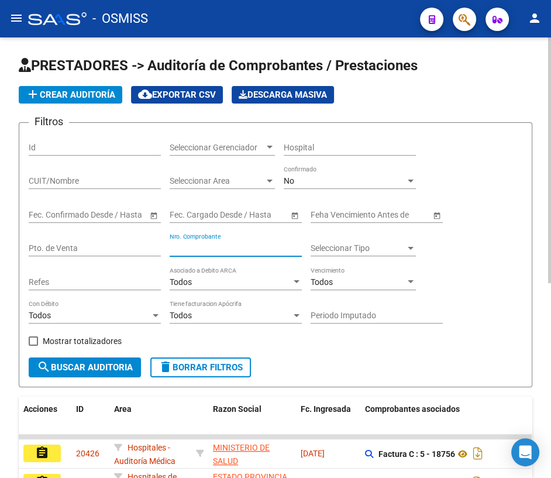
click at [202, 247] on input "Nro. Comprobante" at bounding box center [236, 248] width 132 height 10
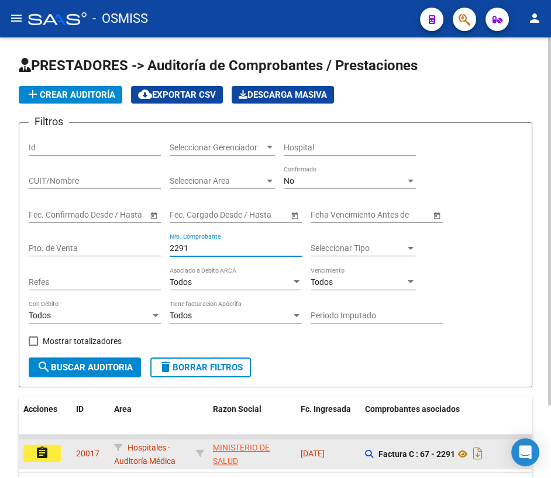
type input "2291"
click at [34, 454] on button "assignment" at bounding box center [41, 453] width 37 height 18
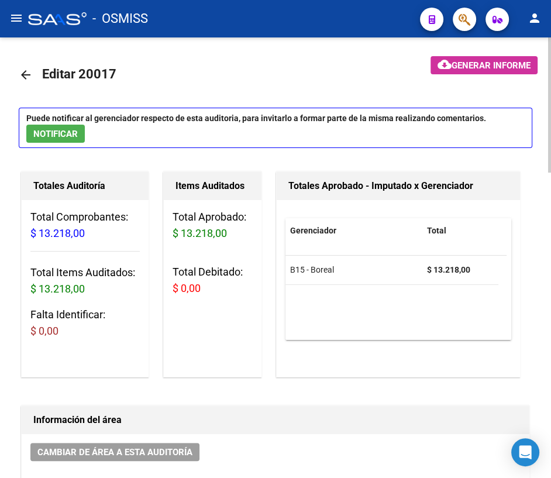
click at [26, 75] on mat-icon "arrow_back" at bounding box center [26, 75] width 14 height 14
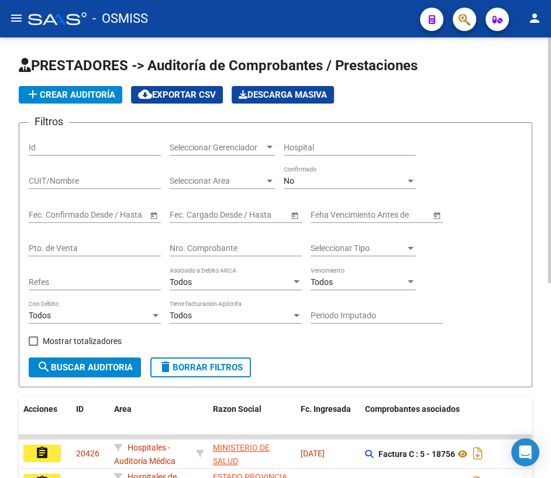
click at [209, 247] on input "Nro. Comprobante" at bounding box center [236, 248] width 132 height 10
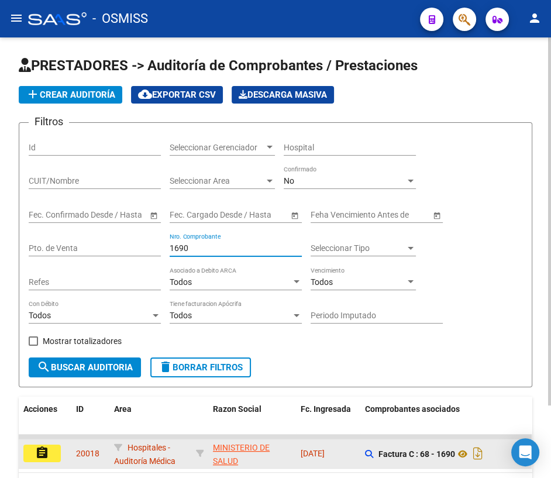
type input "1690"
click at [47, 457] on mat-icon "assignment" at bounding box center [42, 452] width 14 height 14
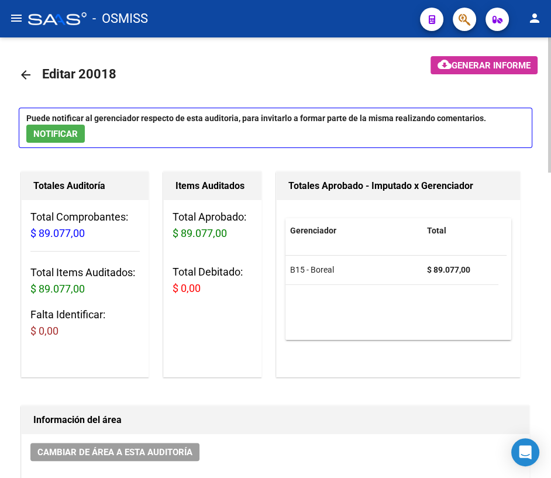
click at [28, 75] on mat-icon "arrow_back" at bounding box center [26, 75] width 14 height 14
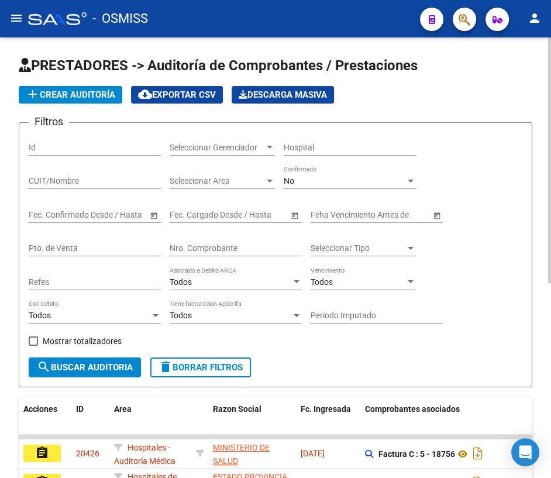
click at [211, 244] on input "Nro. Comprobante" at bounding box center [236, 248] width 132 height 10
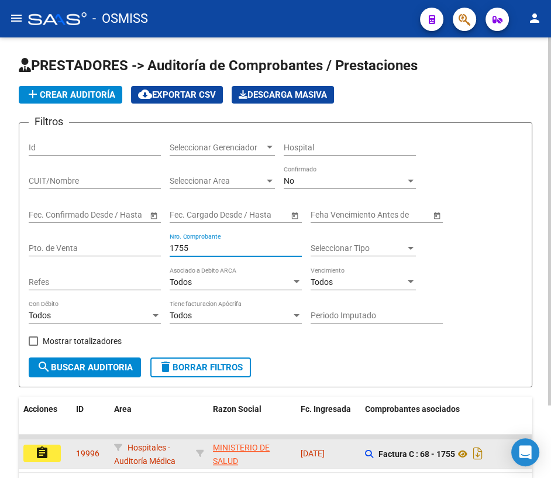
type input "1755"
click at [41, 452] on mat-icon "assignment" at bounding box center [42, 452] width 14 height 14
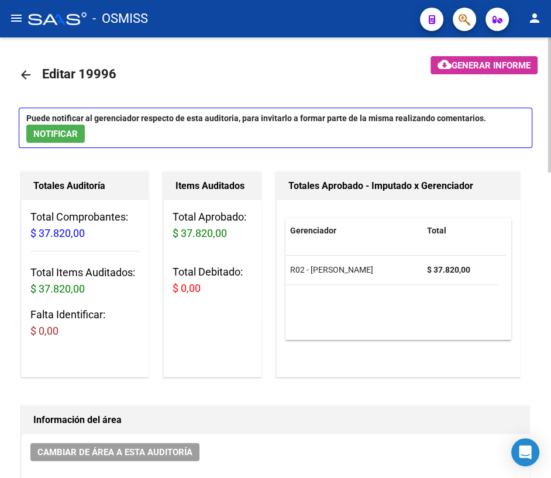
click at [23, 74] on mat-icon "arrow_back" at bounding box center [26, 75] width 14 height 14
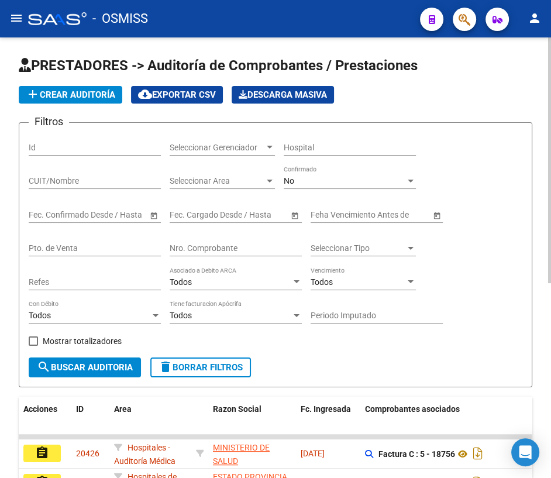
click at [186, 240] on div "Nro. Comprobante" at bounding box center [236, 244] width 132 height 23
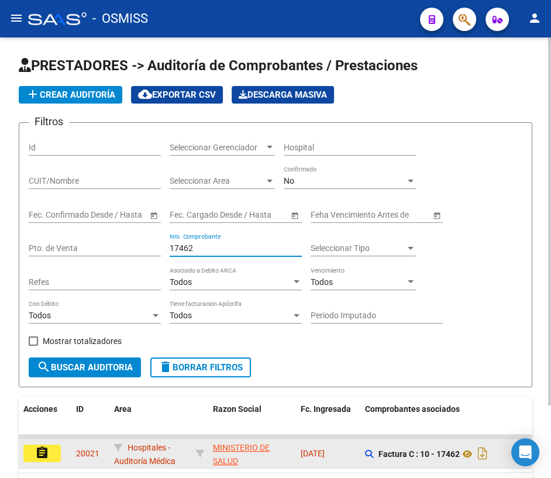
type input "17462"
click at [36, 450] on mat-icon "assignment" at bounding box center [42, 452] width 14 height 14
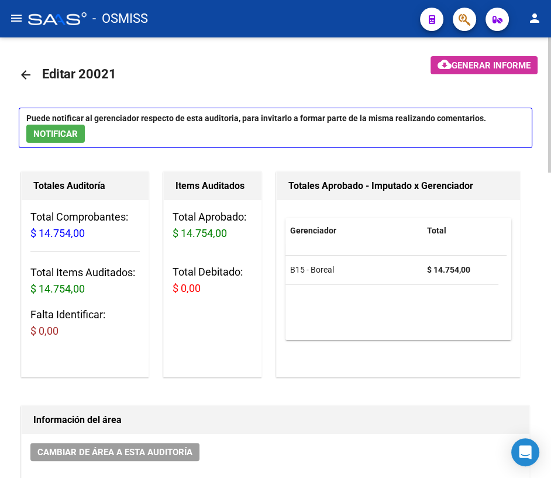
click at [23, 75] on mat-icon "arrow_back" at bounding box center [26, 75] width 14 height 14
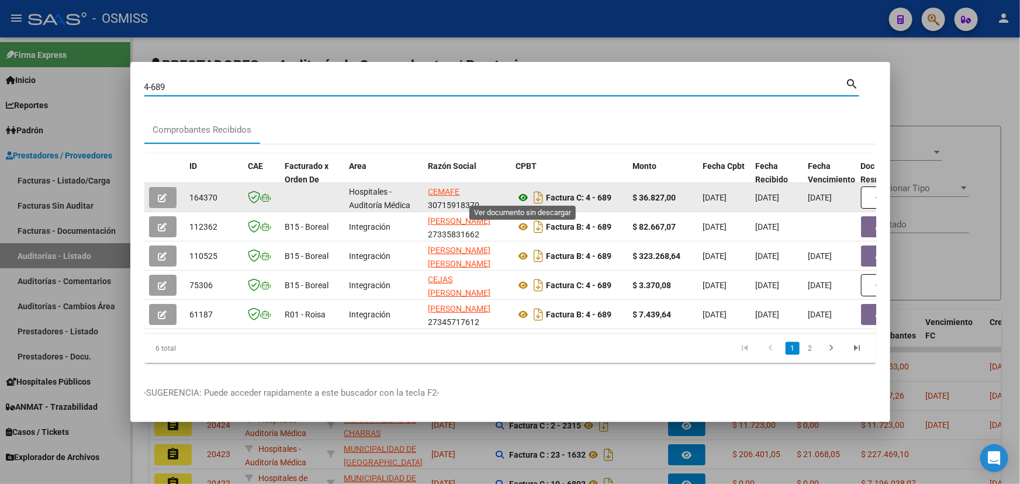
click at [524, 195] on icon at bounding box center [523, 198] width 15 height 14
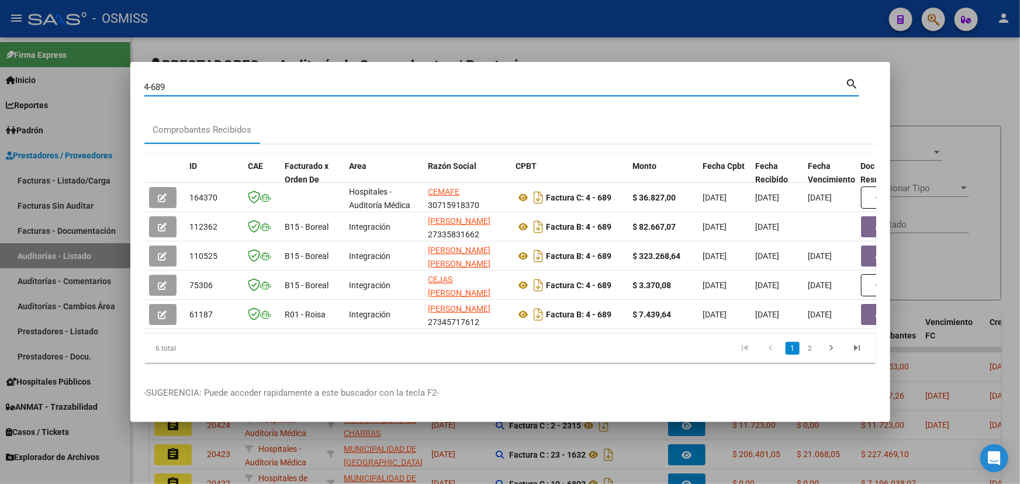
drag, startPoint x: 170, startPoint y: 82, endPoint x: 160, endPoint y: 85, distance: 9.8
click at [160, 85] on input "4-689" at bounding box center [495, 87] width 702 height 11
type input "4-685"
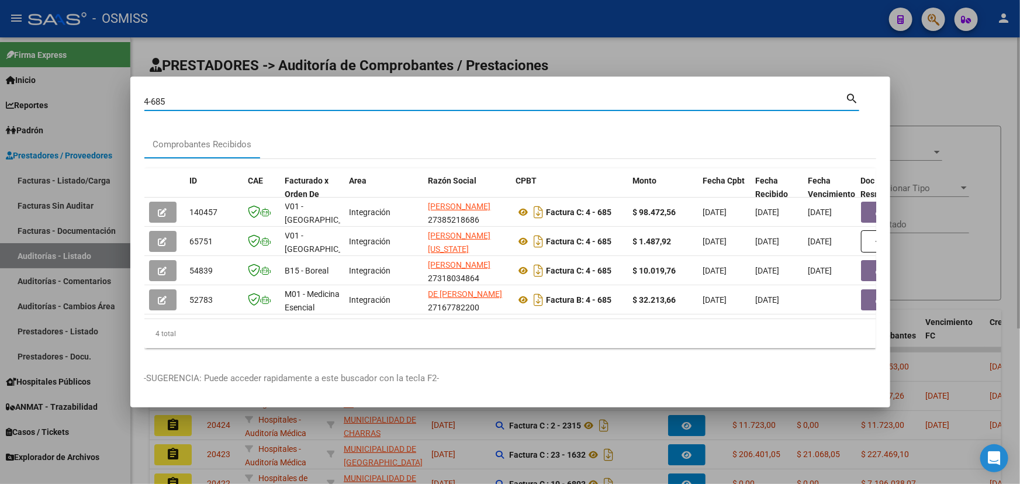
drag, startPoint x: 569, startPoint y: 60, endPoint x: 561, endPoint y: 54, distance: 10.5
click at [569, 60] on div at bounding box center [510, 242] width 1020 height 484
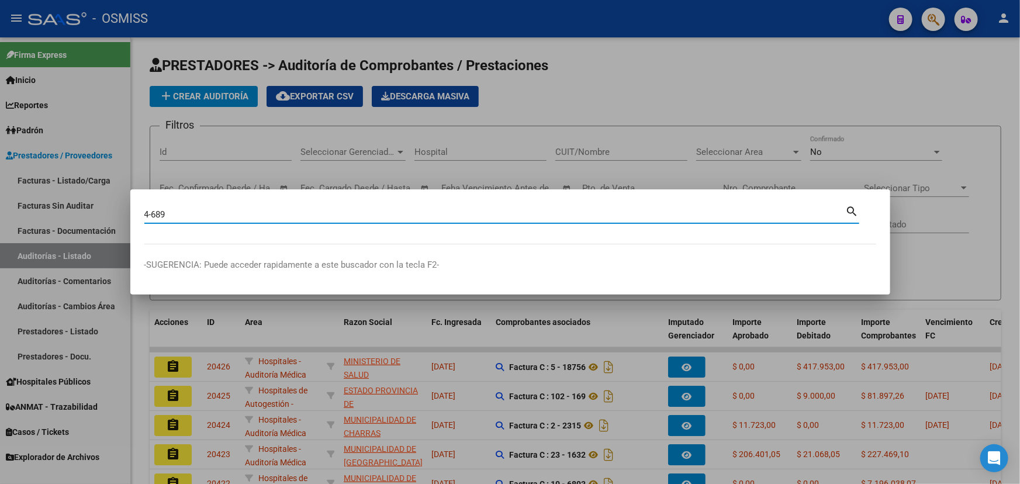
type input "4-689"
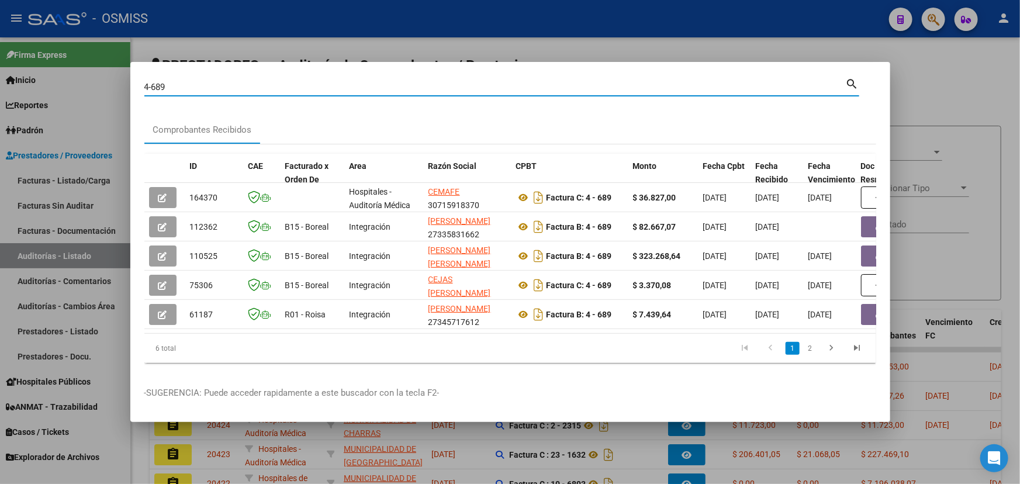
click at [958, 65] on div at bounding box center [510, 242] width 1020 height 484
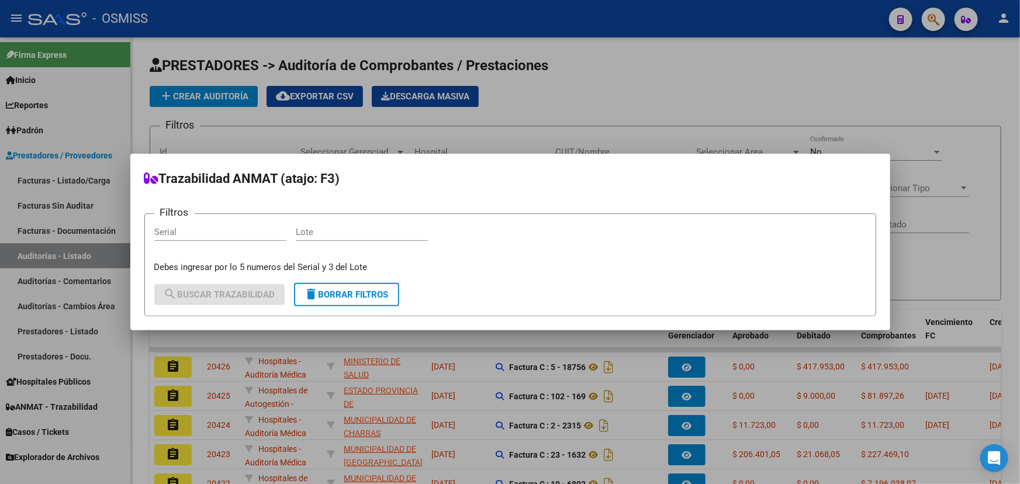
click at [732, 109] on div at bounding box center [510, 242] width 1020 height 484
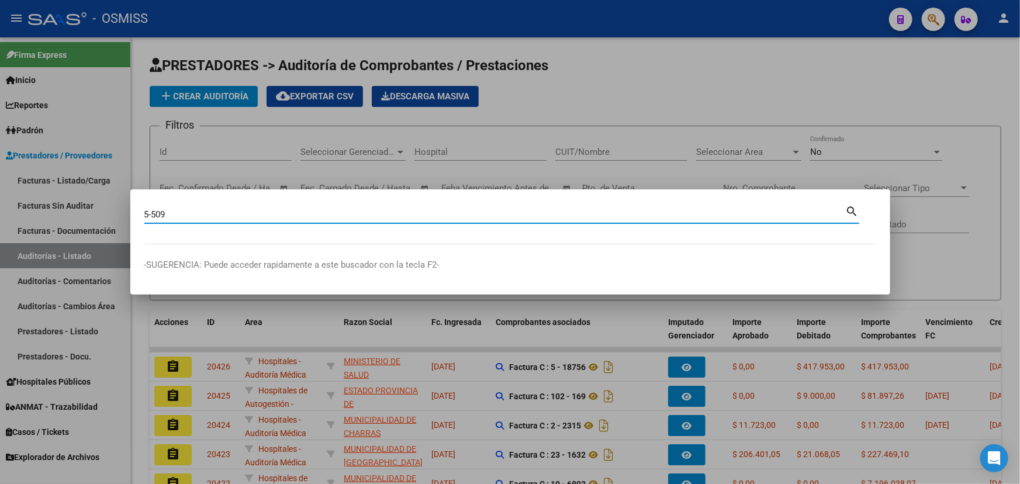
type input "5-509"
